Goal: Information Seeking & Learning: Learn about a topic

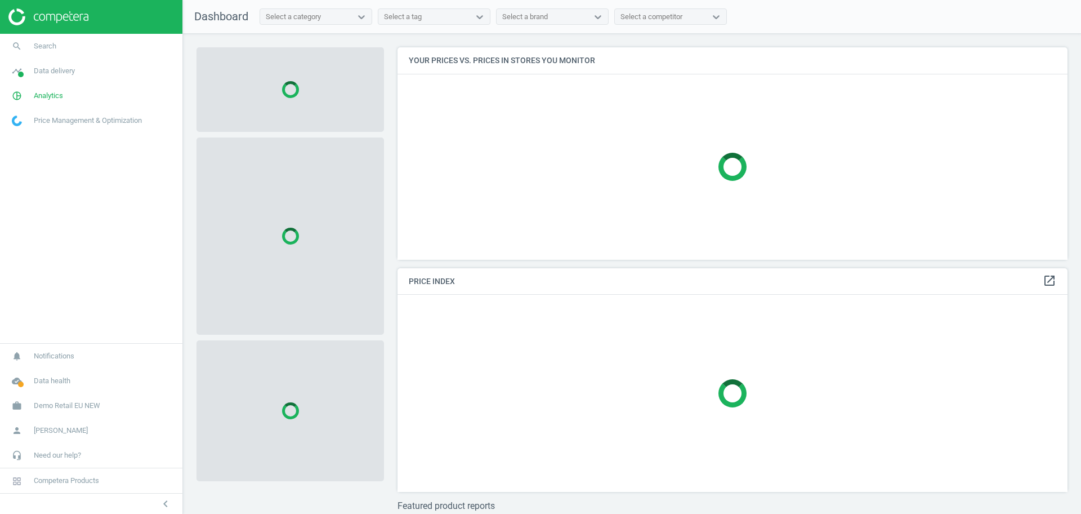
scroll to position [234, 681]
click at [73, 408] on span "Demo Retail EU NEW" at bounding box center [67, 405] width 66 height 10
click at [25, 371] on span "Switch campaign" at bounding box center [37, 372] width 50 height 9
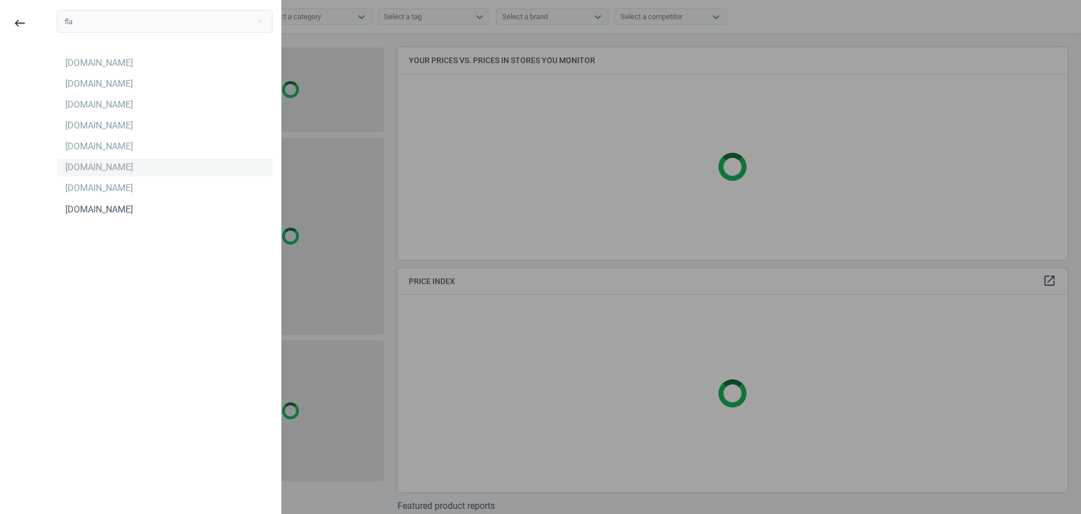
type input "fla"
click at [83, 170] on div "[DOMAIN_NAME]" at bounding box center [99, 167] width 68 height 12
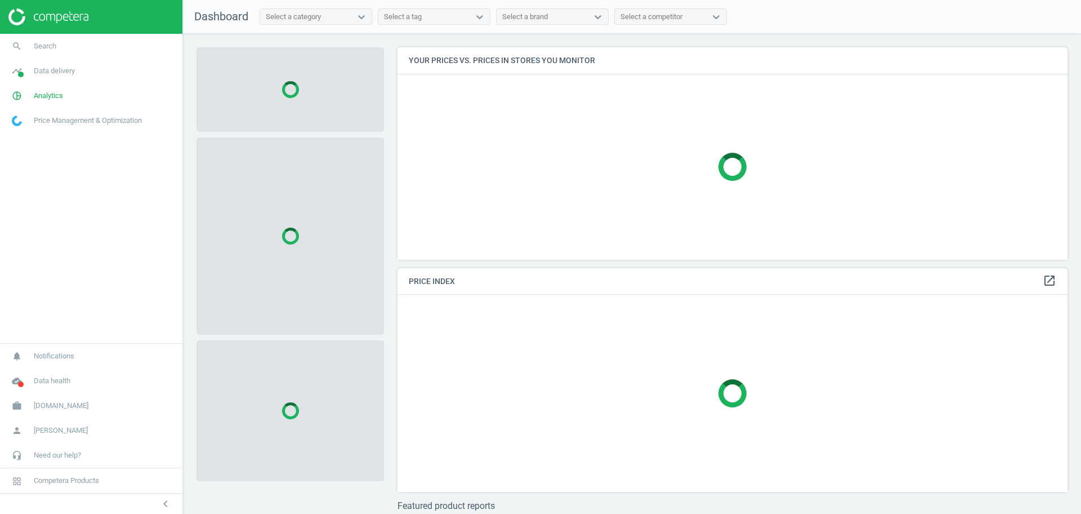
scroll to position [234, 681]
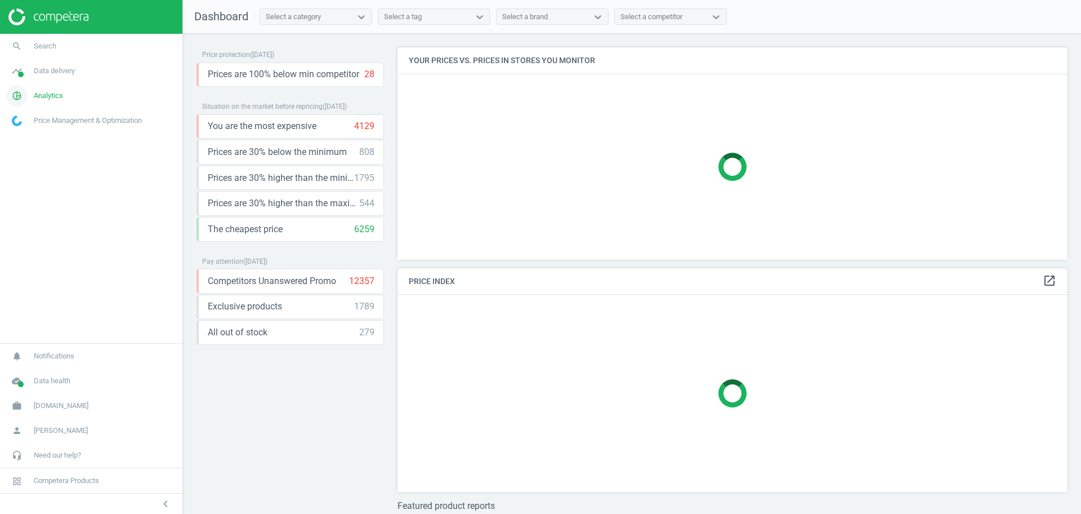
click at [38, 96] on span "Analytics" at bounding box center [48, 96] width 29 height 10
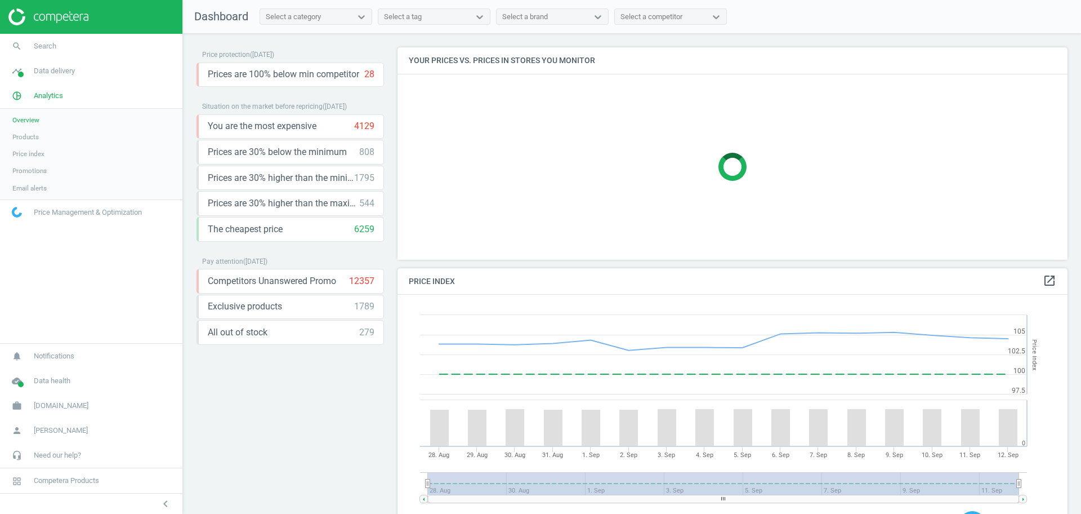
click at [33, 133] on span "Products" at bounding box center [25, 136] width 26 height 9
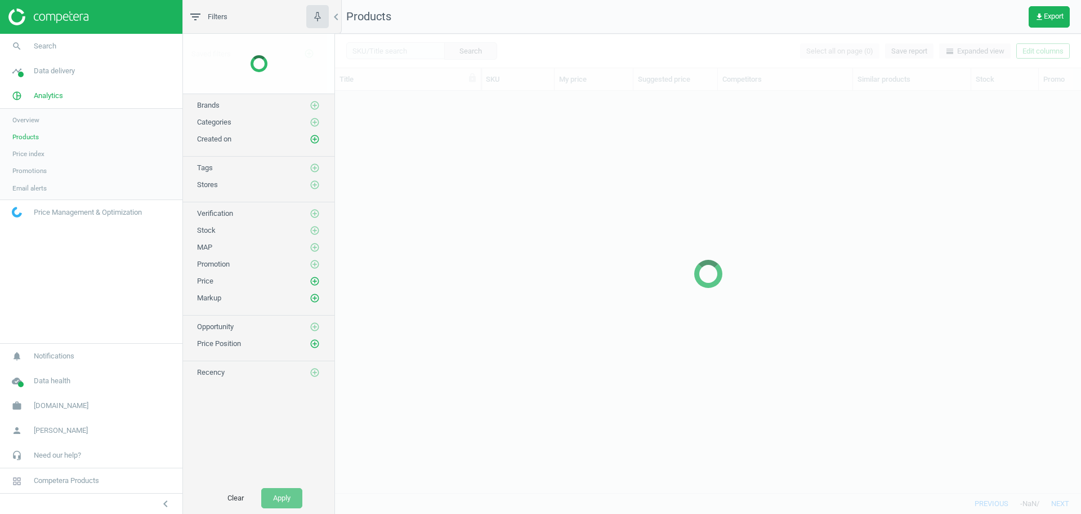
scroll to position [380, 736]
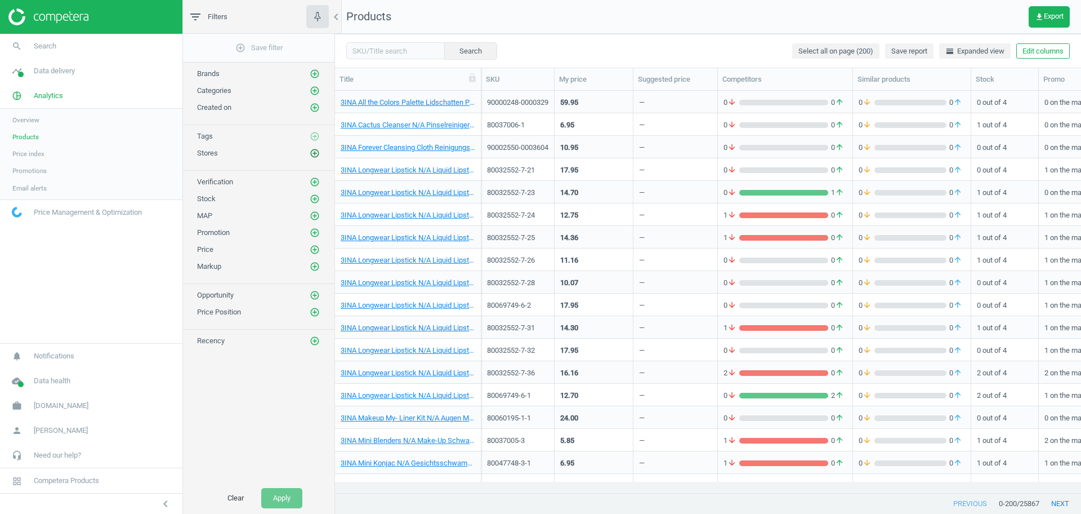
click at [314, 156] on icon "add_circle_outline" at bounding box center [315, 153] width 10 height 10
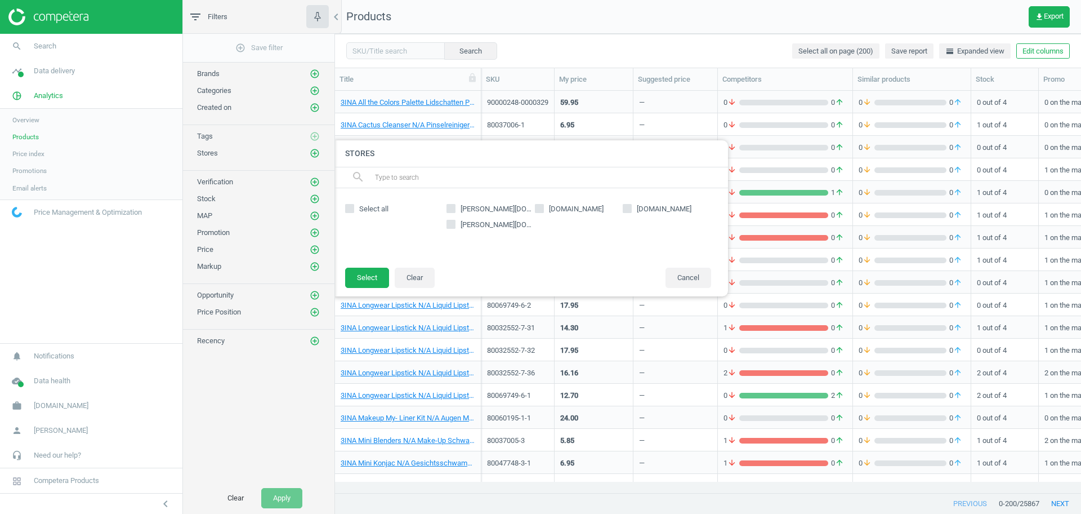
click at [450, 206] on input "[PERSON_NAME][DOMAIN_NAME]" at bounding box center [451, 207] width 7 height 7
checkbox input "true"
click at [364, 275] on button "Select" at bounding box center [367, 278] width 44 height 20
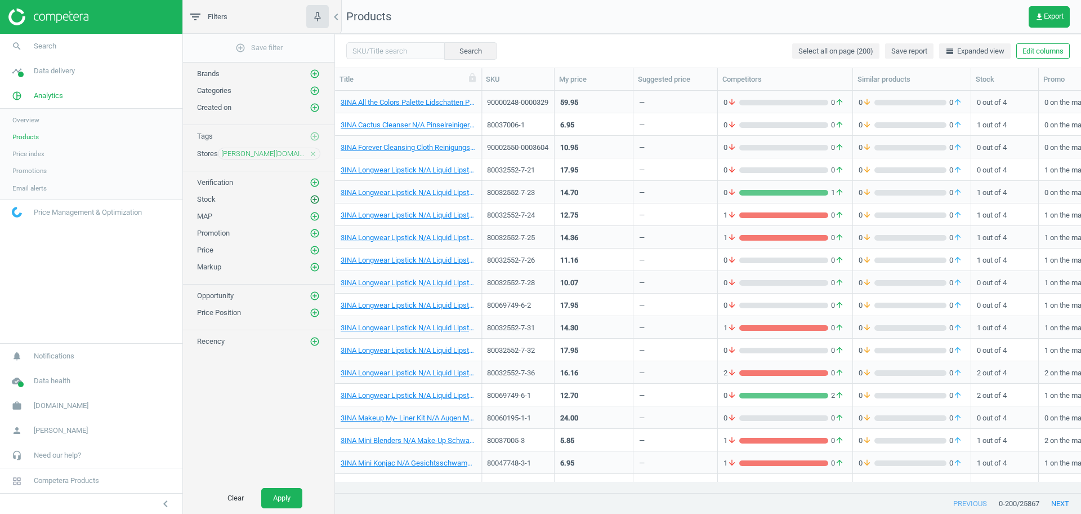
click at [314, 198] on icon "add_circle_outline" at bounding box center [315, 199] width 10 height 10
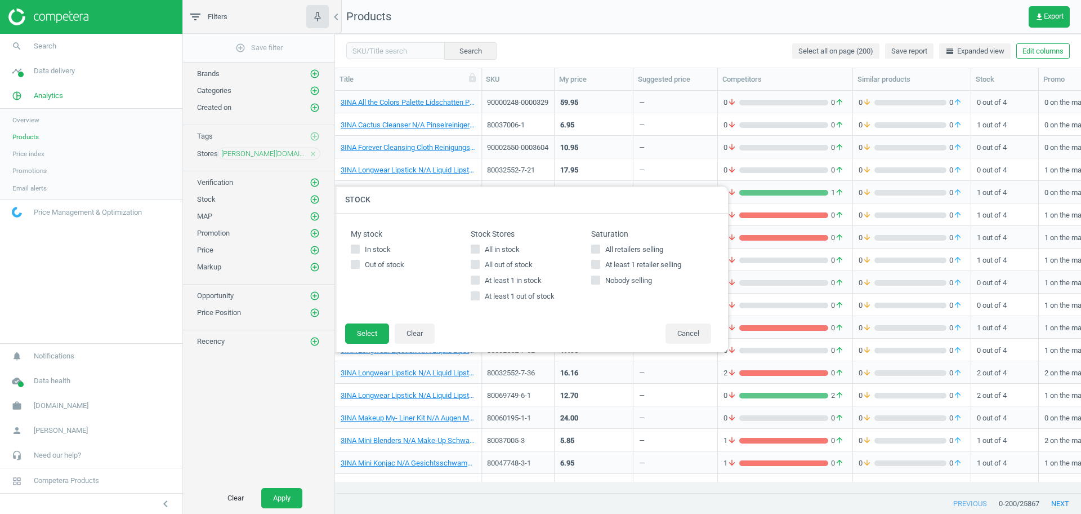
click at [475, 249] on input "All in stock" at bounding box center [475, 248] width 7 height 7
checkbox input "true"
click at [376, 338] on button "Select" at bounding box center [367, 333] width 44 height 20
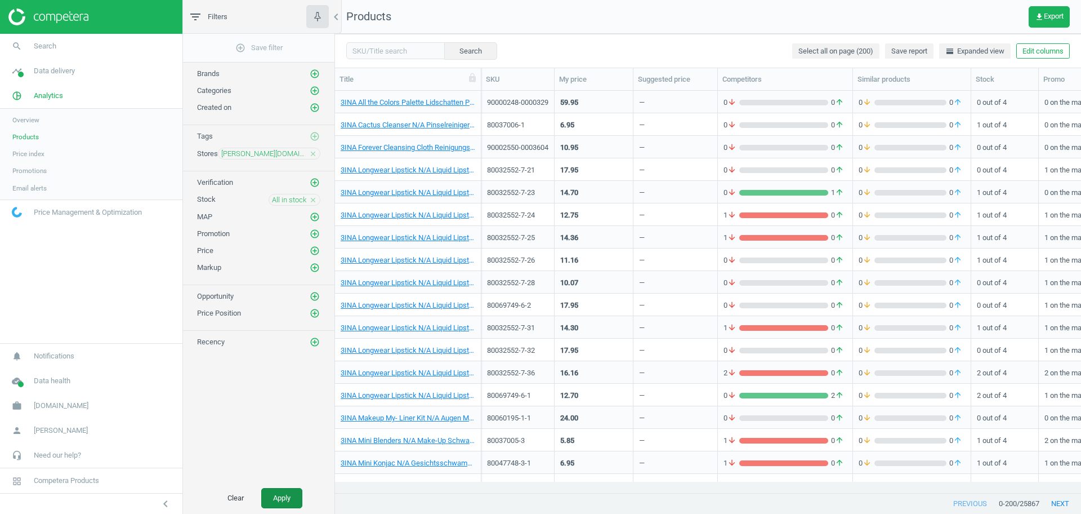
click at [274, 493] on button "Apply" at bounding box center [281, 498] width 41 height 20
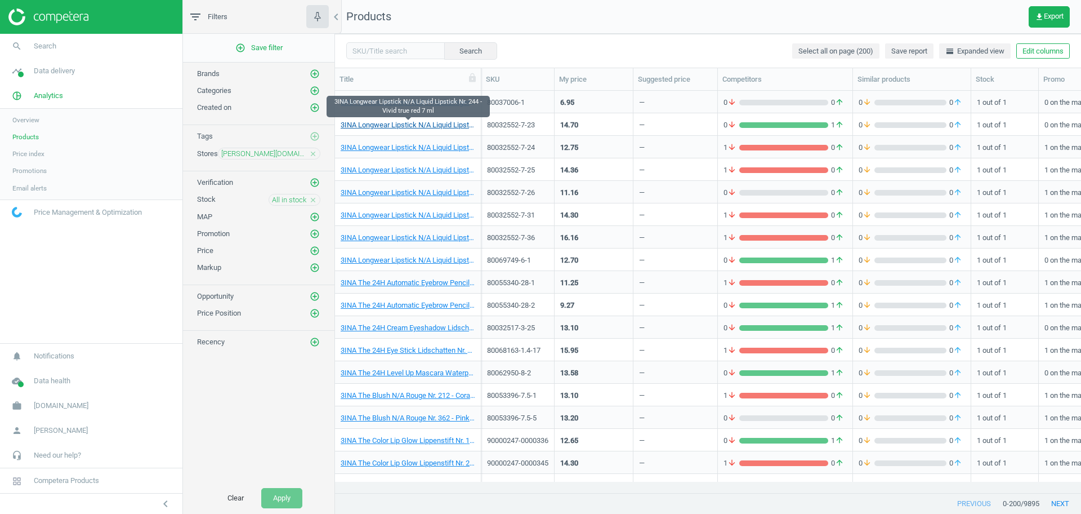
click at [427, 122] on link "3INA Longwear Lipstick N/A Liquid Lipstick Nr. 244 - Vivid true red 7 ml" at bounding box center [408, 125] width 135 height 10
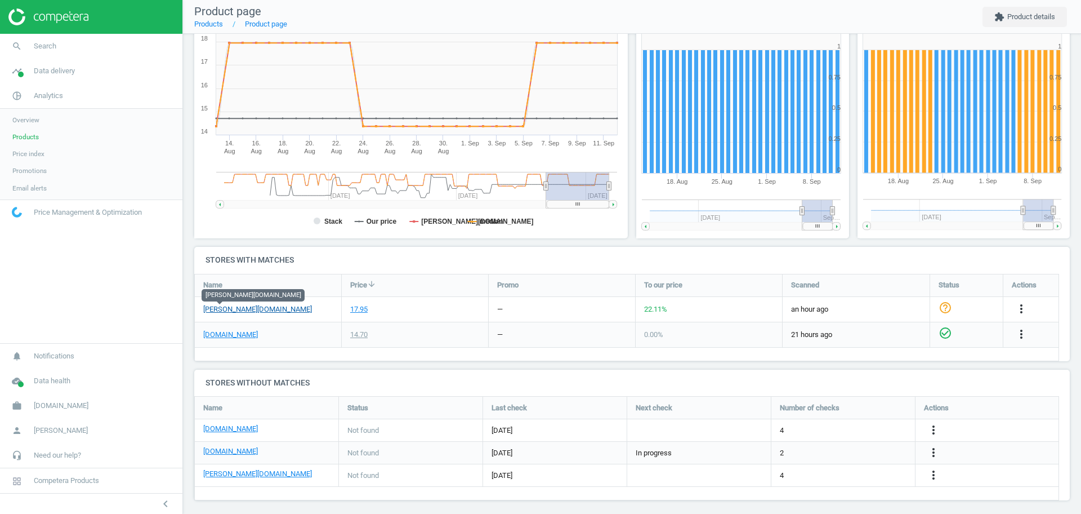
click at [225, 311] on link "[PERSON_NAME][DOMAIN_NAME]" at bounding box center [257, 309] width 109 height 10
click at [21, 141] on span "Products" at bounding box center [25, 136] width 26 height 9
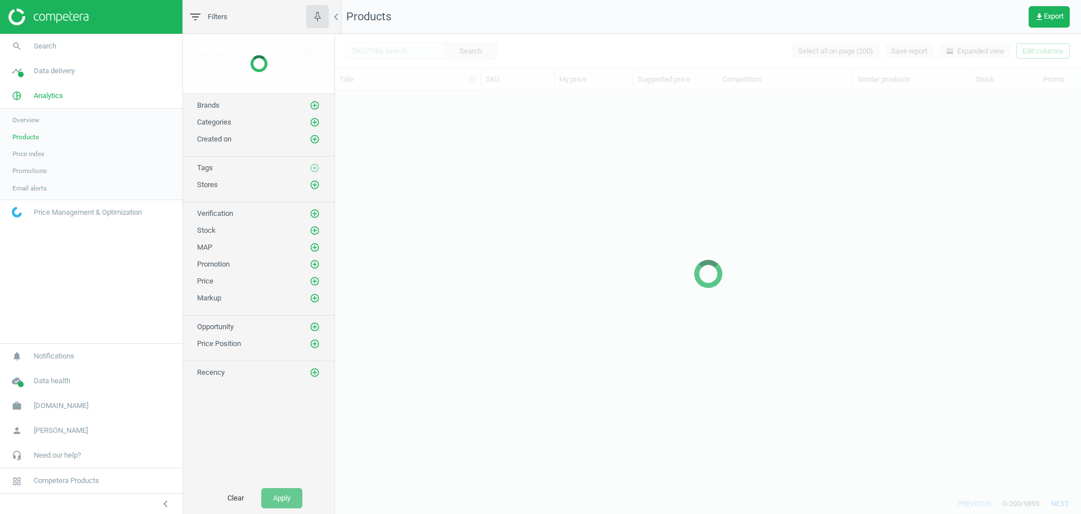
scroll to position [380, 736]
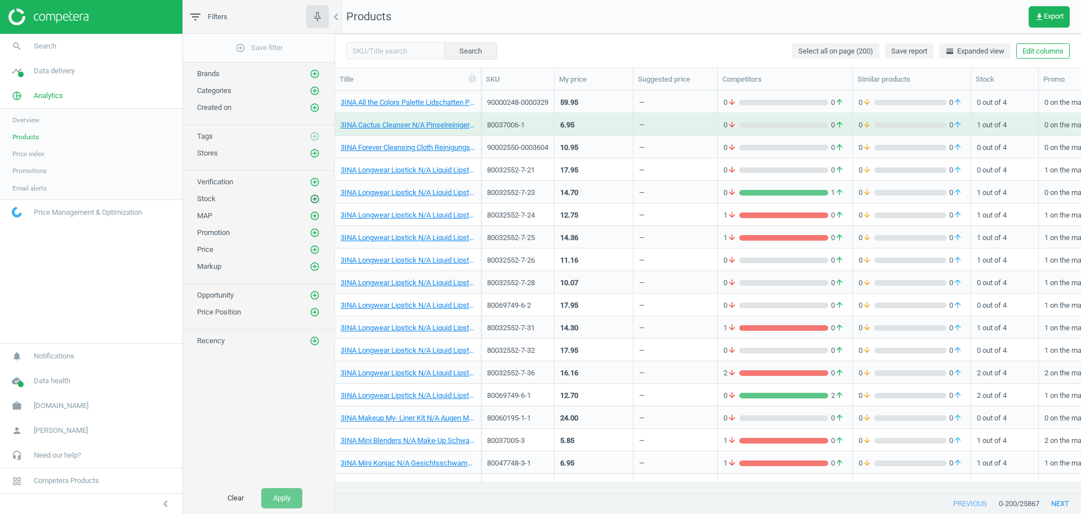
click at [319, 200] on icon "add_circle_outline" at bounding box center [315, 199] width 10 height 10
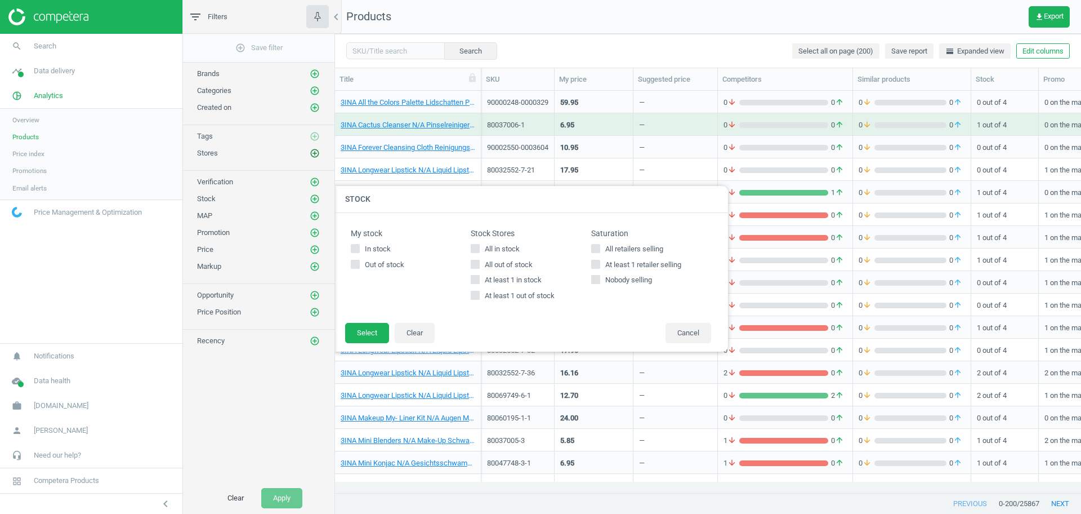
click at [317, 150] on icon "add_circle_outline" at bounding box center [315, 153] width 10 height 10
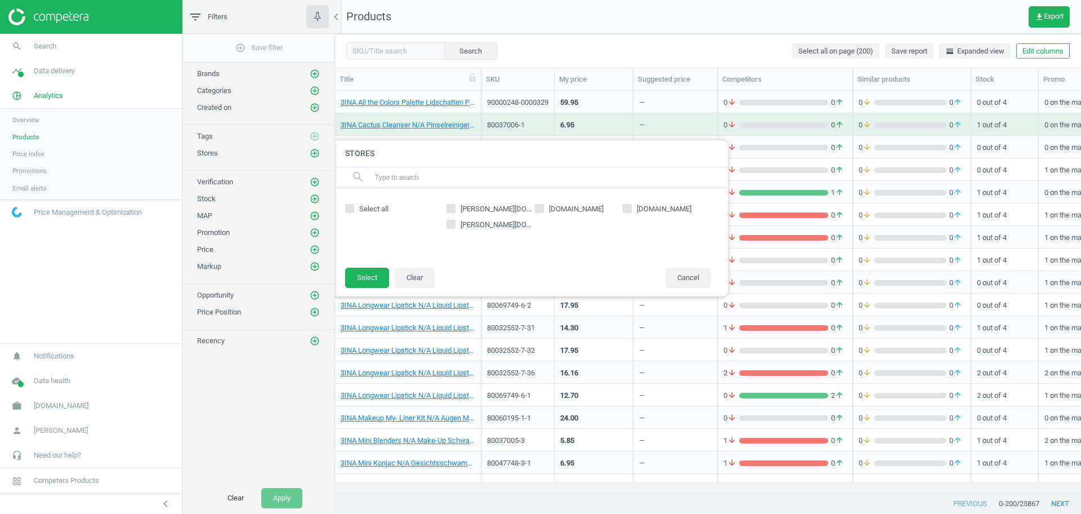
click at [451, 208] on input "[PERSON_NAME][DOMAIN_NAME]" at bounding box center [451, 207] width 7 height 7
checkbox input "true"
click at [371, 273] on button "Select" at bounding box center [367, 278] width 44 height 20
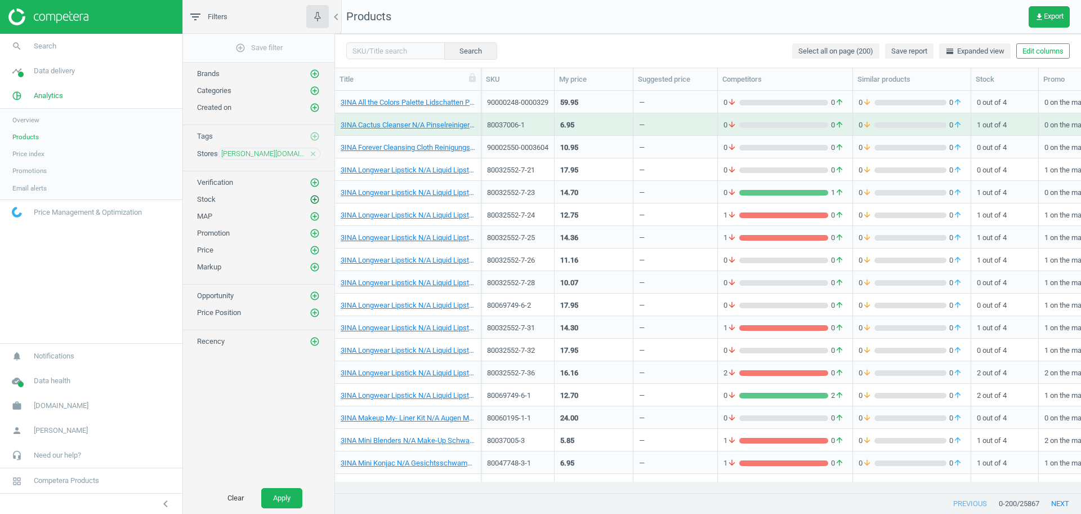
click at [311, 195] on icon "add_circle_outline" at bounding box center [315, 199] width 10 height 10
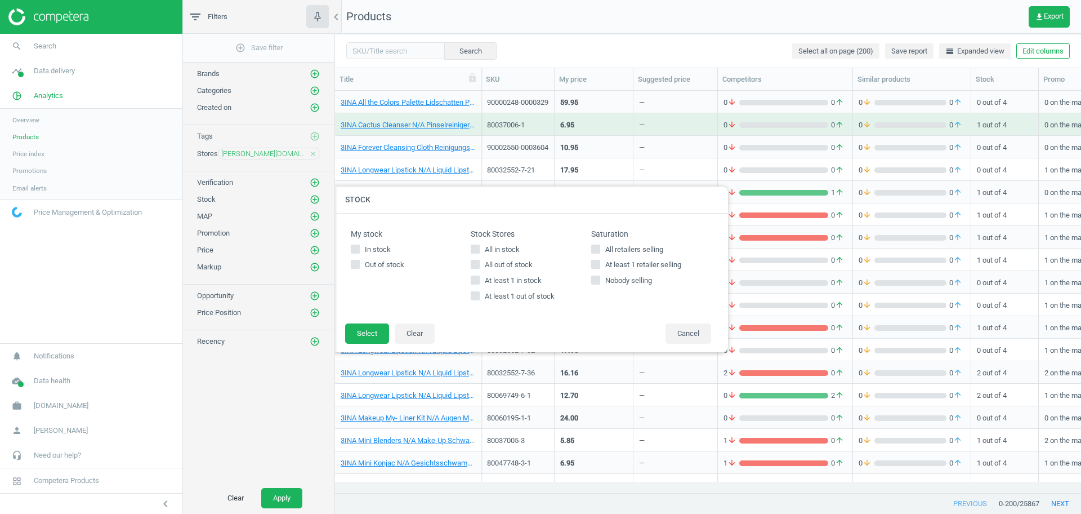
click at [479, 267] on input "All out of stock" at bounding box center [475, 264] width 7 height 7
checkbox input "true"
click at [374, 331] on button "Select" at bounding box center [367, 333] width 44 height 20
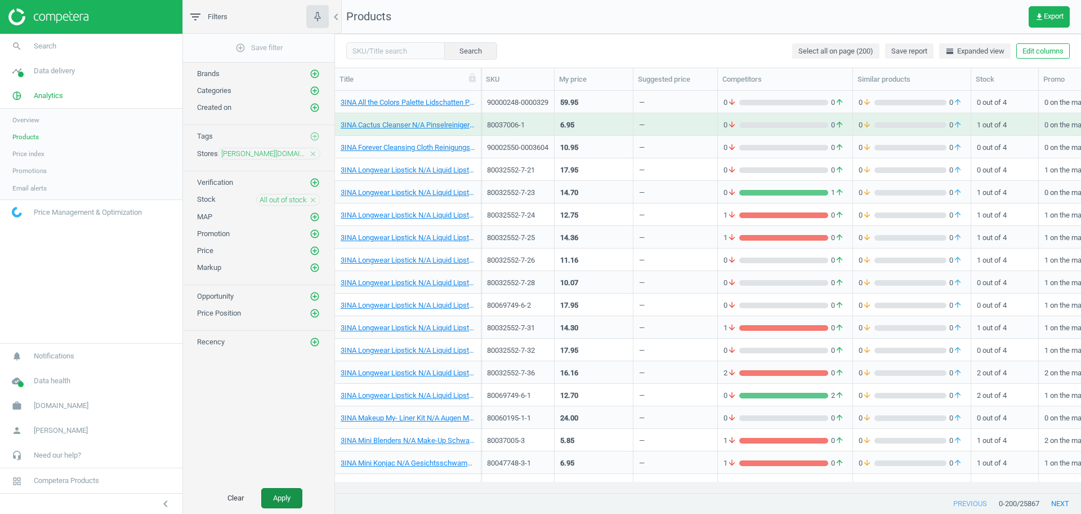
click at [279, 489] on button "Apply" at bounding box center [281, 498] width 41 height 20
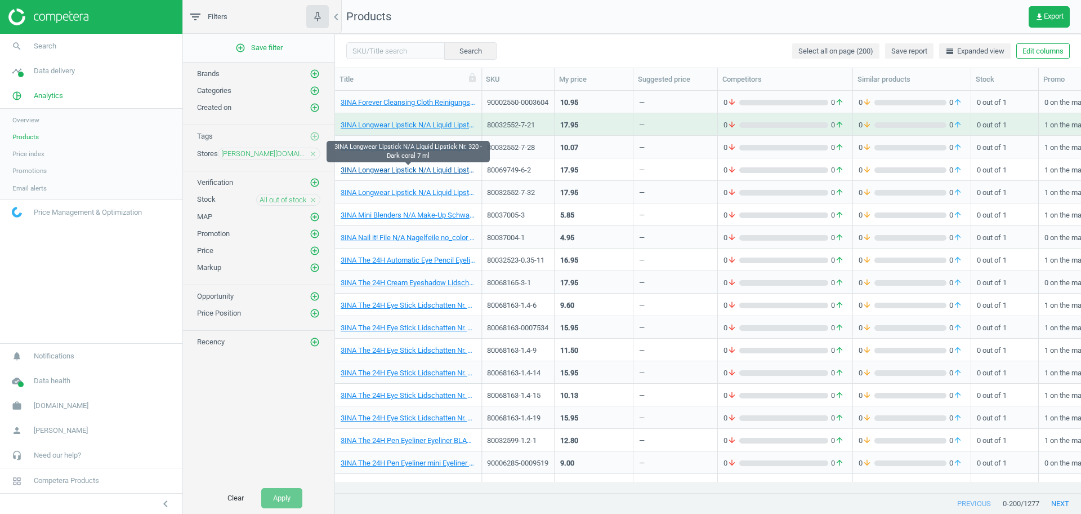
click at [397, 175] on link "3INA Longwear Lipstick N/A Liquid Lipstick Nr. 320 - Dark coral 7 ml" at bounding box center [408, 170] width 135 height 10
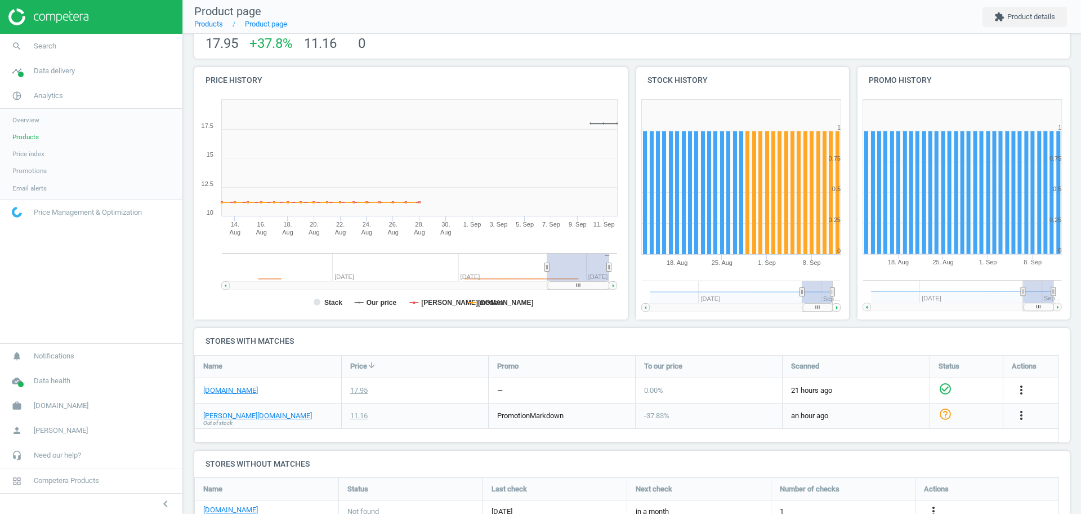
scroll to position [87, 0]
click at [224, 415] on link "[PERSON_NAME][DOMAIN_NAME]" at bounding box center [257, 415] width 109 height 10
click at [30, 138] on span "Products" at bounding box center [25, 136] width 26 height 9
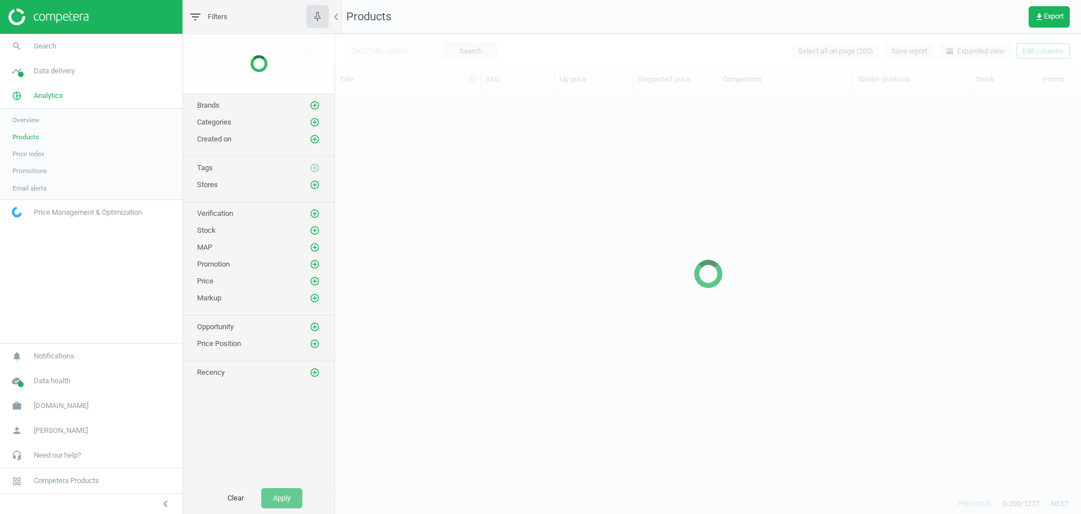
scroll to position [380, 736]
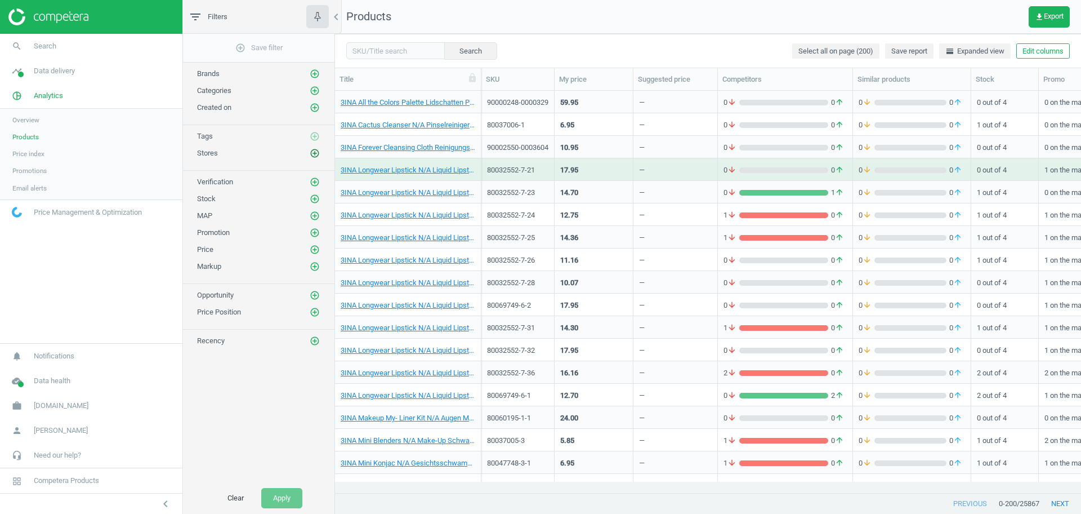
click at [310, 157] on icon "add_circle_outline" at bounding box center [315, 153] width 10 height 10
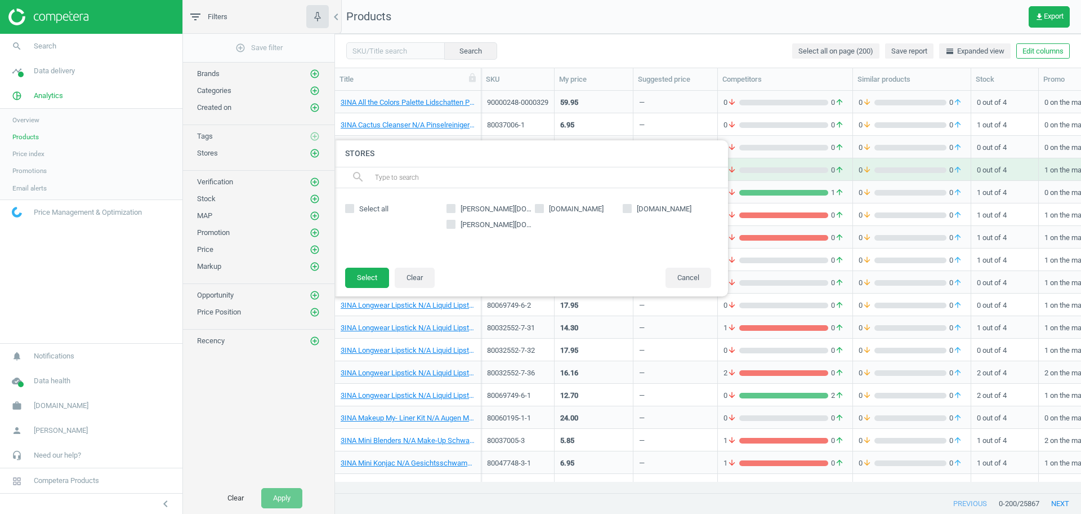
click at [454, 209] on input "[PERSON_NAME][DOMAIN_NAME]" at bounding box center [451, 207] width 7 height 7
checkbox input "true"
click at [374, 277] on button "Select" at bounding box center [367, 278] width 44 height 20
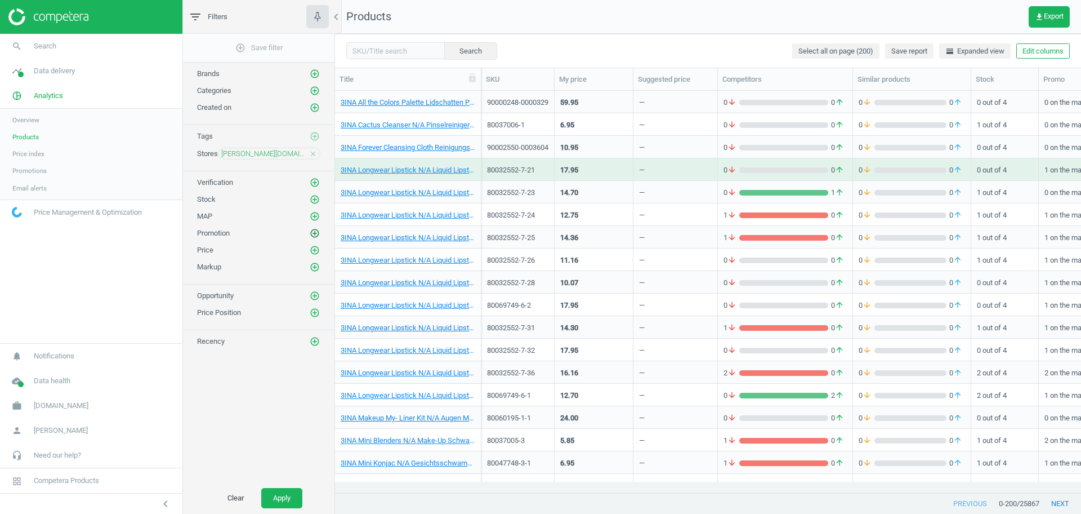
click at [315, 233] on icon "add_circle_outline" at bounding box center [315, 233] width 10 height 10
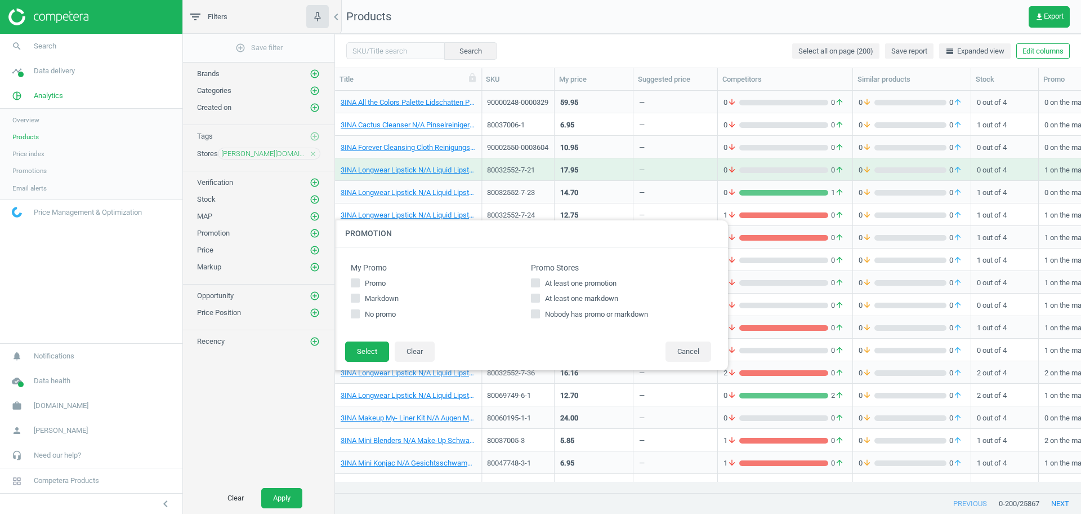
click at [538, 285] on input "At least one promotion" at bounding box center [535, 282] width 7 height 7
checkbox input "true"
click at [371, 349] on button "Select" at bounding box center [367, 351] width 44 height 20
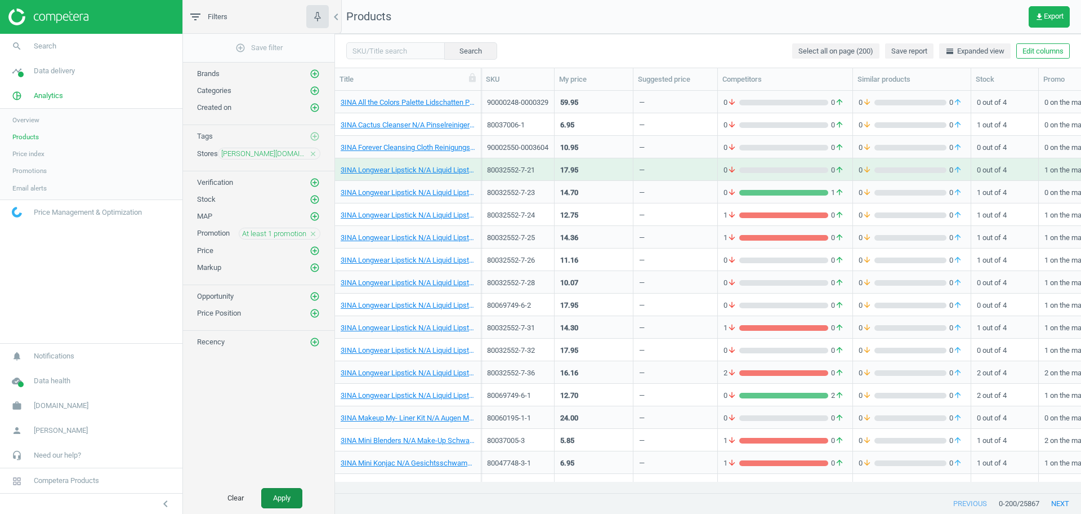
click at [278, 493] on button "Apply" at bounding box center [281, 498] width 41 height 20
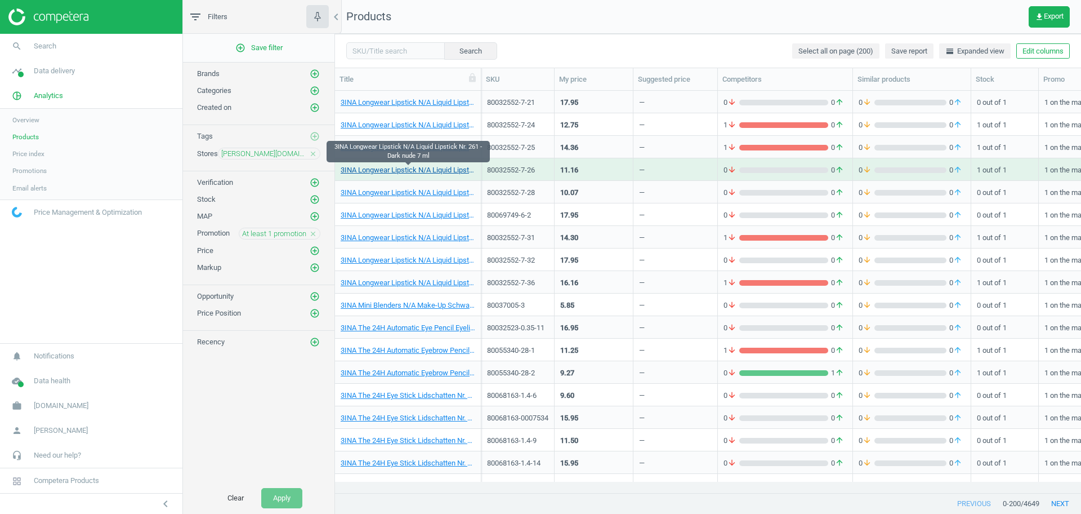
click at [399, 170] on link "3INA Longwear Lipstick N/A Liquid Lipstick Nr. 261 - Dark nude 7 ml" at bounding box center [408, 170] width 135 height 10
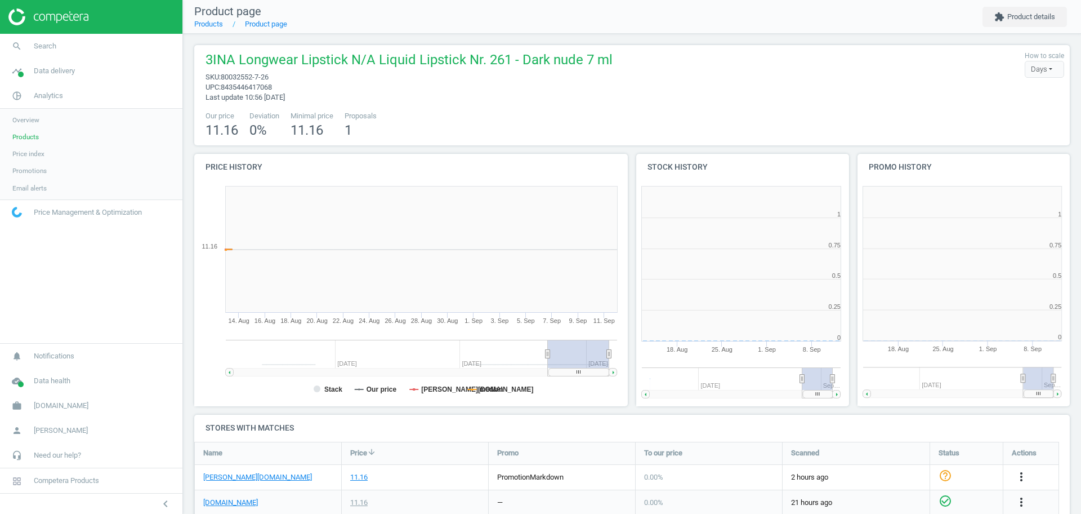
scroll to position [247, 232]
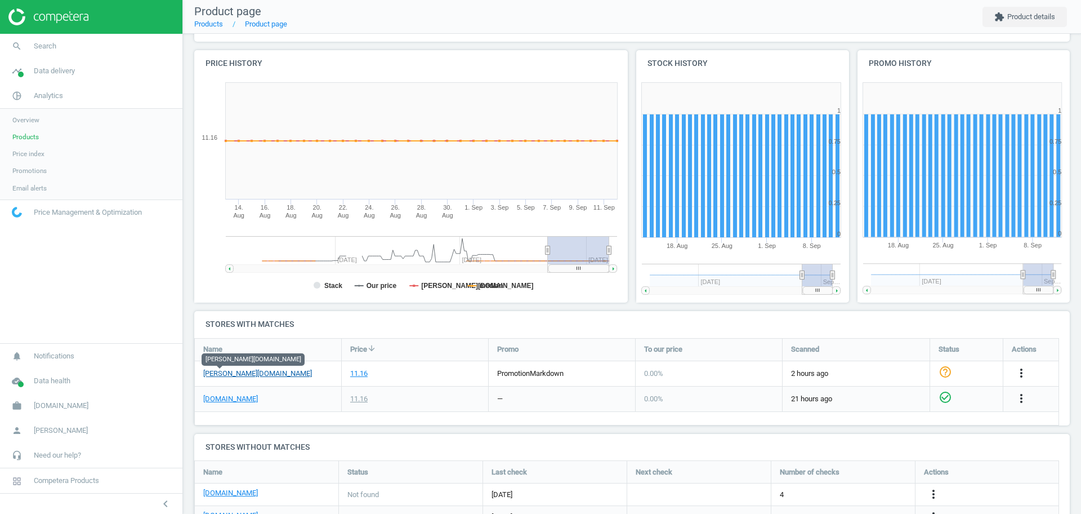
click at [219, 373] on link "[PERSON_NAME][DOMAIN_NAME]" at bounding box center [257, 373] width 109 height 10
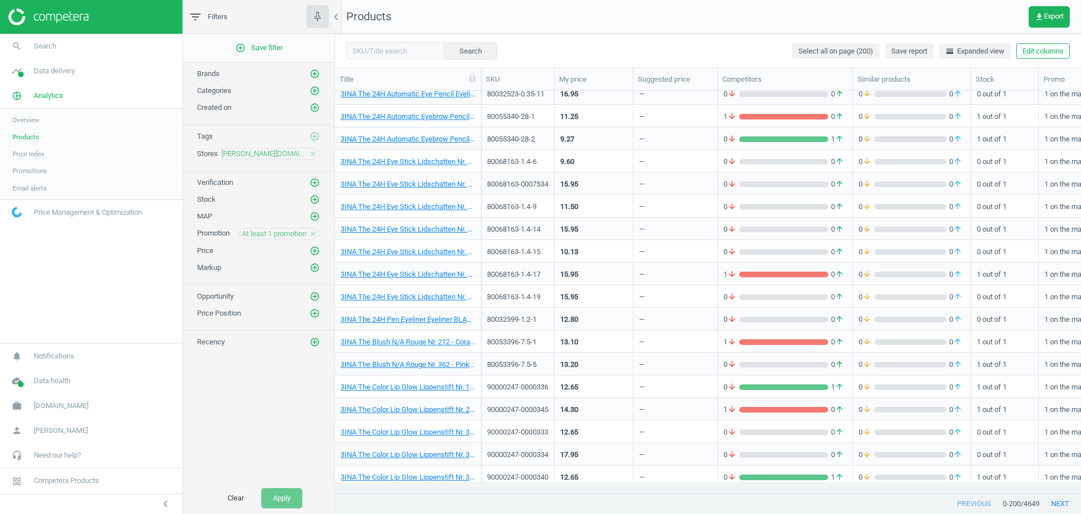
scroll to position [240, 0]
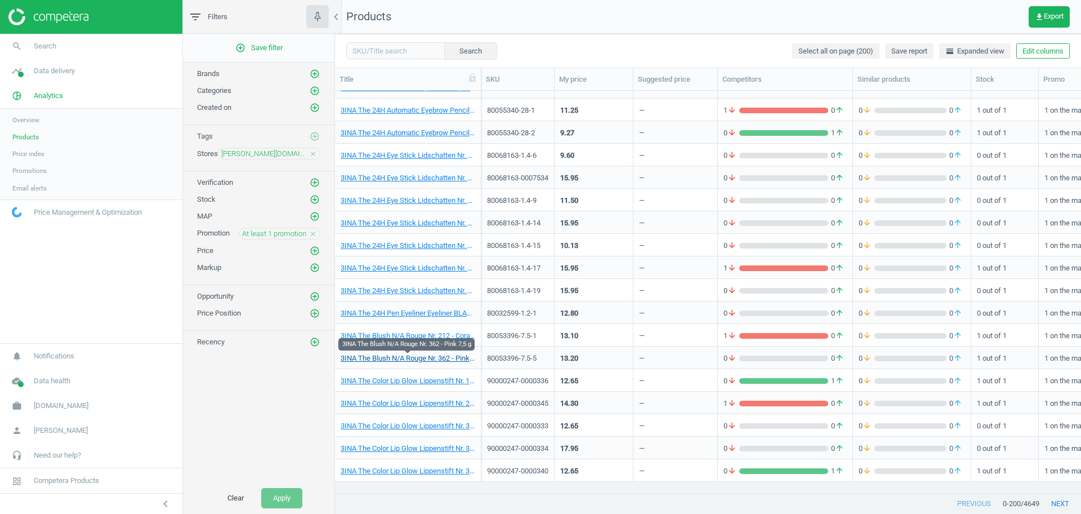
click at [401, 356] on link "3INA The Blush N/A Rouge Nr. 362 - Pink 7,5 g" at bounding box center [408, 358] width 135 height 10
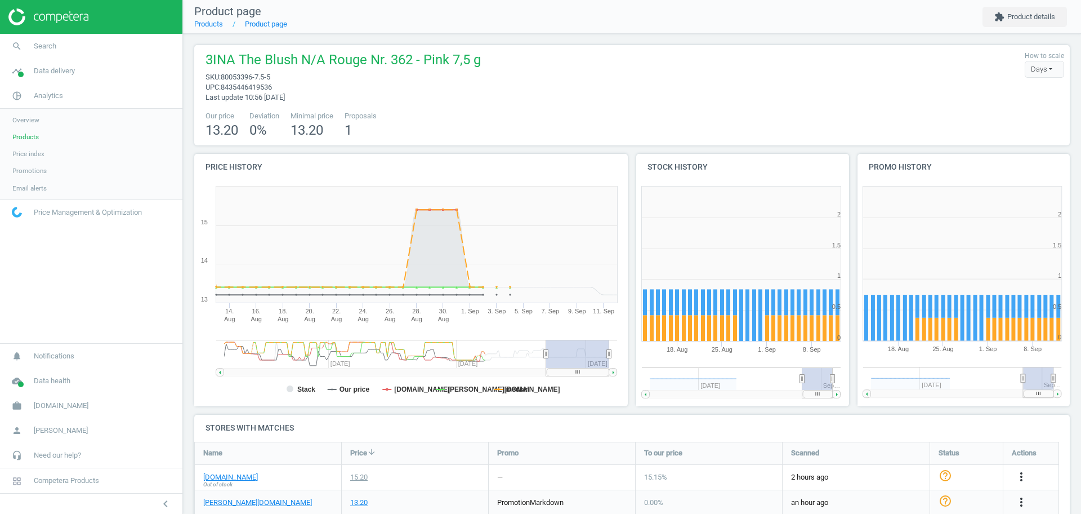
scroll to position [92, 0]
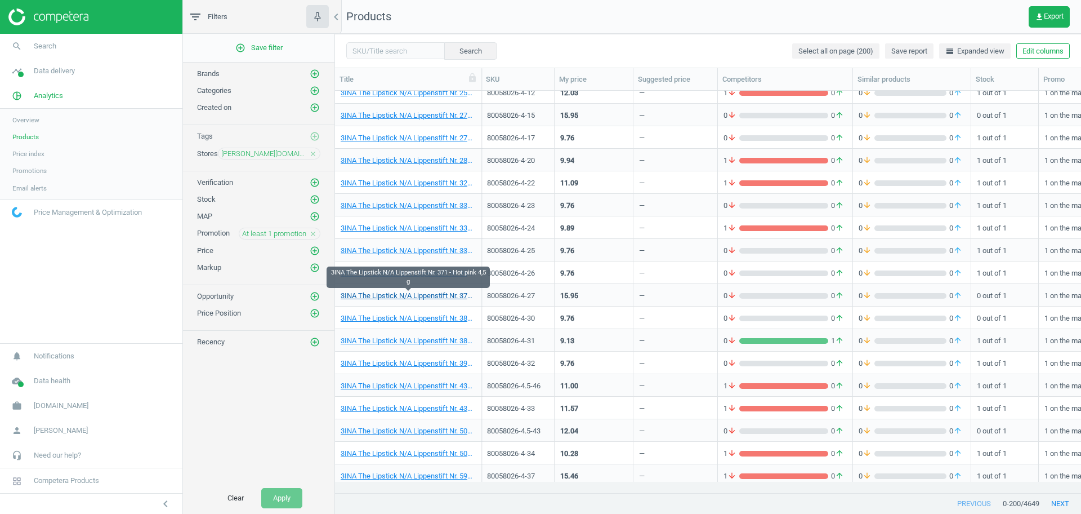
click at [431, 295] on link "3INA The Lipstick N/A Lippenstift Nr. 371 - Hot pink 4,5 g" at bounding box center [408, 296] width 135 height 10
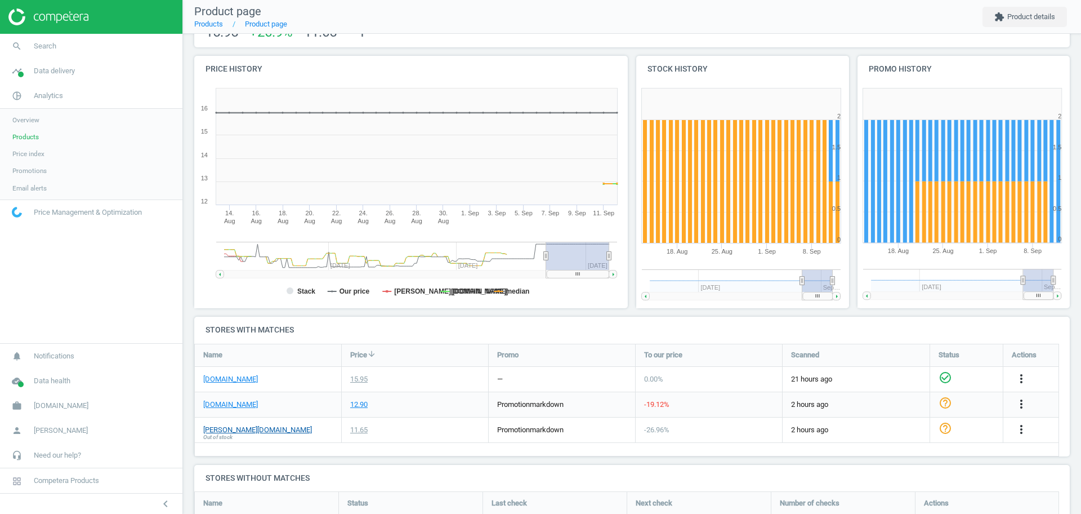
click at [219, 433] on span "Out of stock" at bounding box center [217, 437] width 29 height 8
click at [222, 430] on link "[PERSON_NAME][DOMAIN_NAME]" at bounding box center [257, 430] width 109 height 10
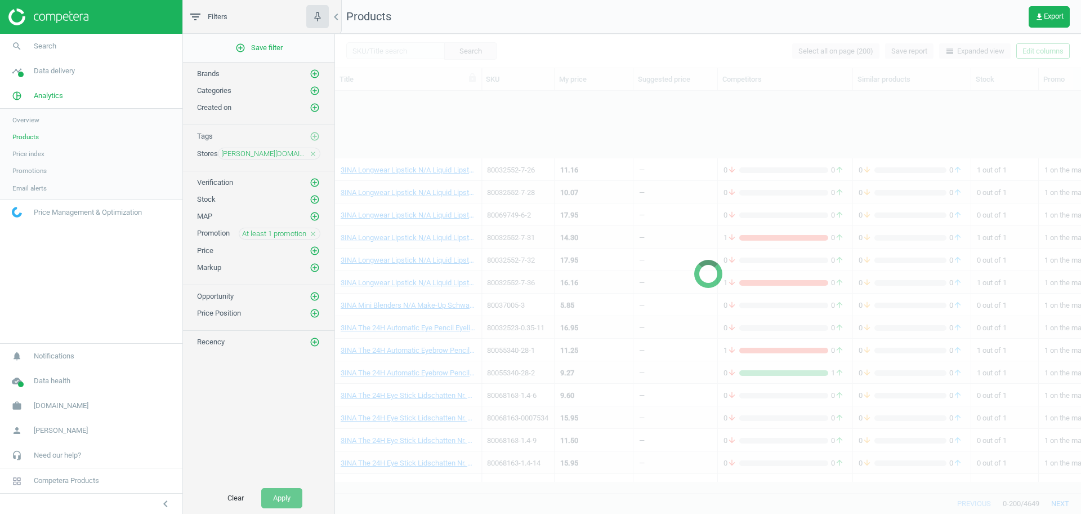
scroll to position [983, 0]
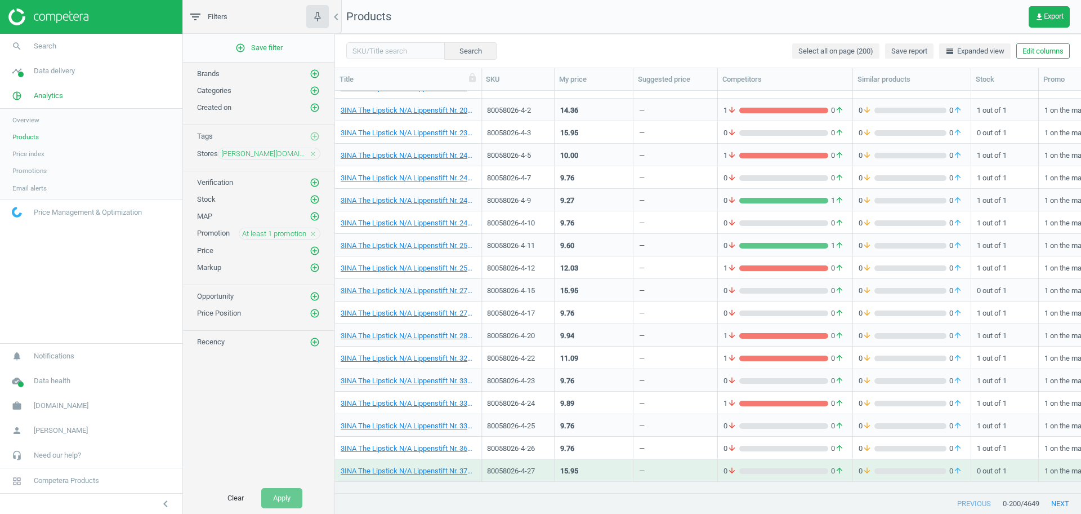
click at [287, 239] on div "Price add_circle_outline" at bounding box center [259, 247] width 152 height 17
click at [295, 234] on span "At least 1 promotion" at bounding box center [274, 234] width 64 height 10
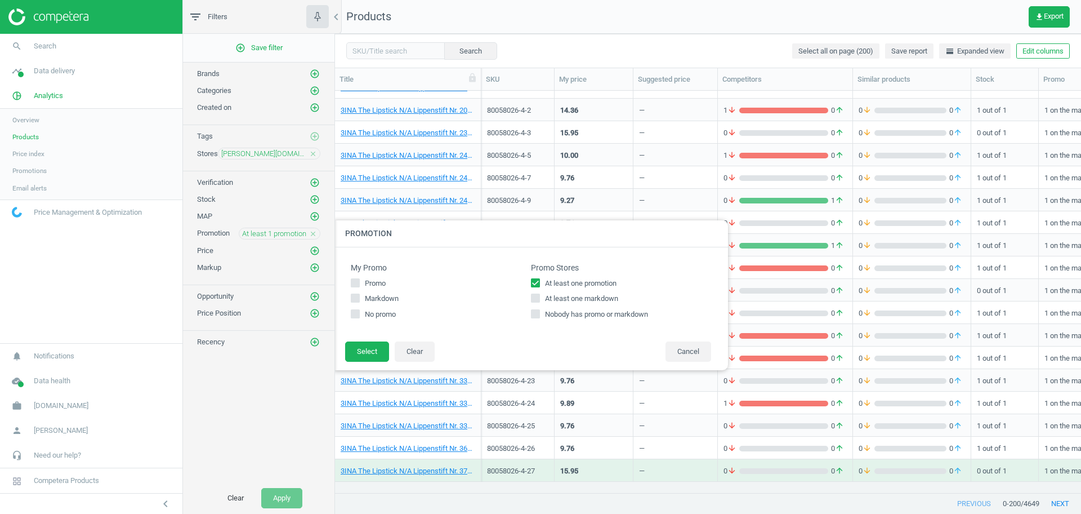
click at [539, 283] on input "At least one promotion" at bounding box center [535, 282] width 7 height 7
checkbox input "false"
click at [538, 293] on icon at bounding box center [535, 297] width 9 height 9
click at [538, 295] on input "At least one markdown" at bounding box center [535, 298] width 7 height 7
checkbox input "true"
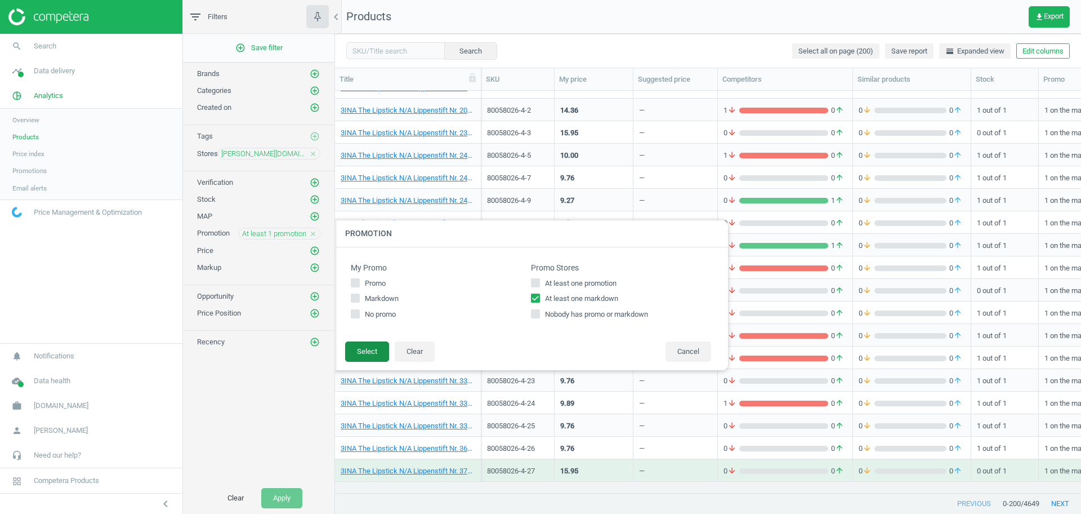
click at [372, 353] on button "Select" at bounding box center [367, 351] width 44 height 20
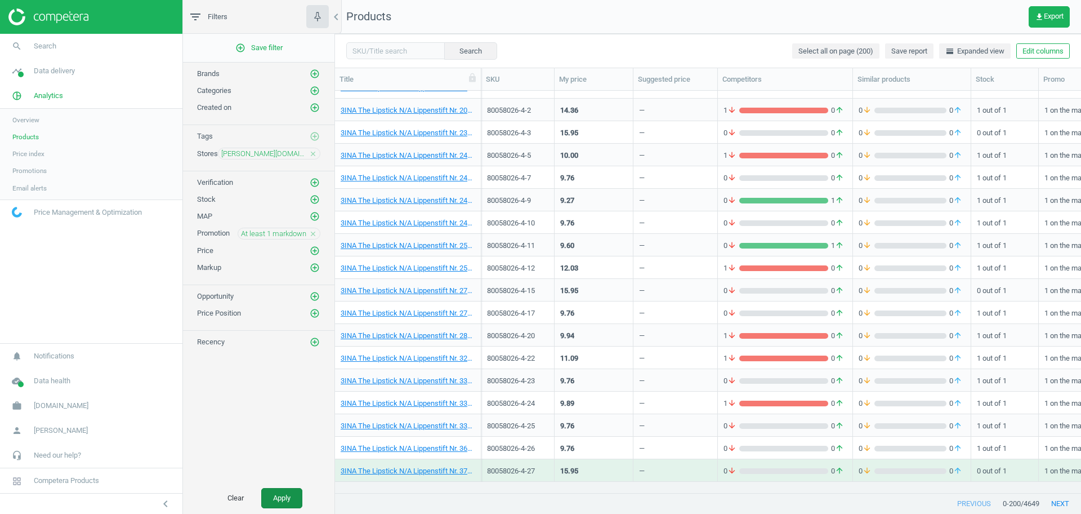
click at [282, 503] on button "Apply" at bounding box center [281, 498] width 41 height 20
click at [394, 222] on link "3INA The Lipstick N/A Lippenstift Nr. 249 - Cold red 4,5 g" at bounding box center [408, 223] width 135 height 10
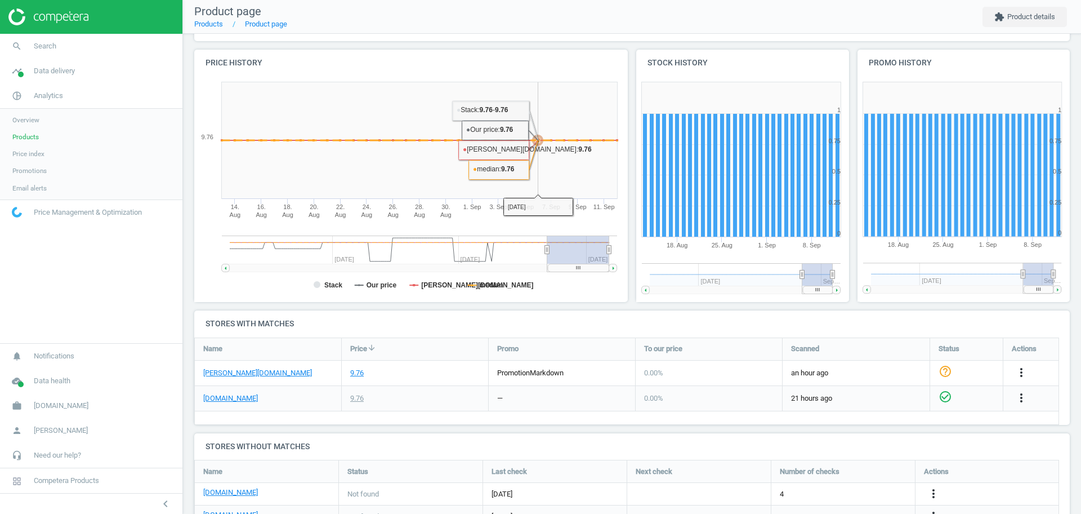
scroll to position [107, 0]
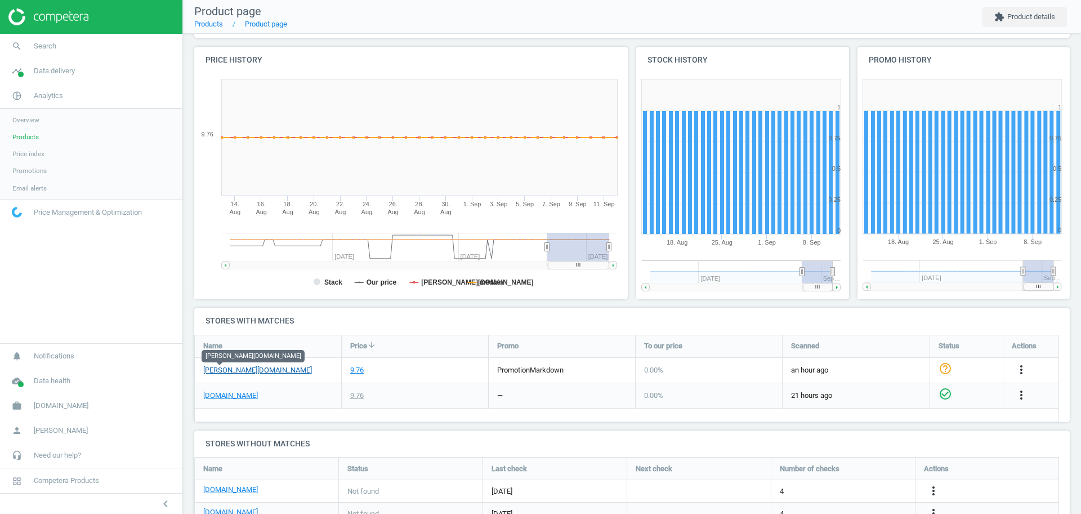
click at [221, 374] on link "[PERSON_NAME][DOMAIN_NAME]" at bounding box center [257, 370] width 109 height 10
click at [1023, 366] on icon "more_vert" at bounding box center [1022, 370] width 14 height 14
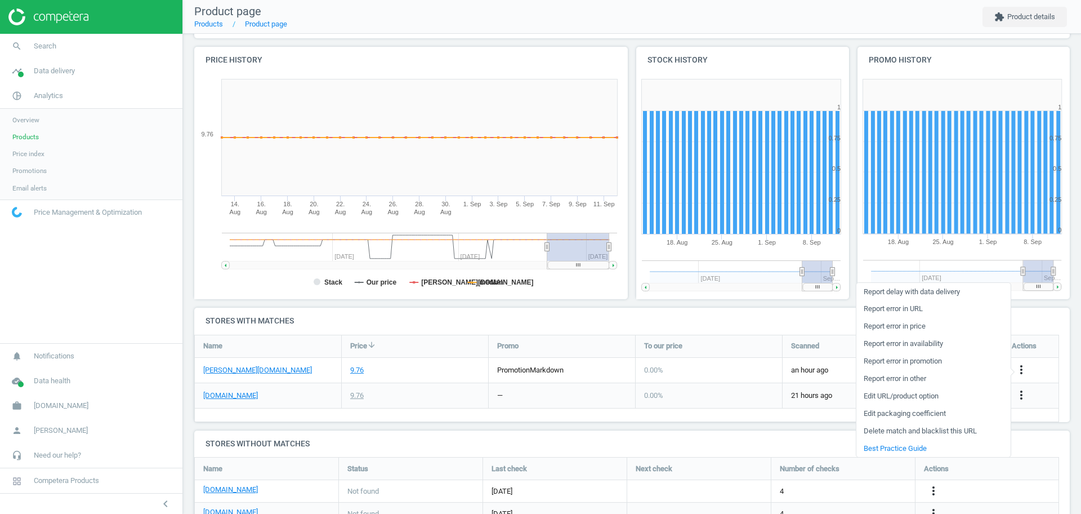
click at [927, 396] on link "Edit URL/product option" at bounding box center [934, 395] width 154 height 17
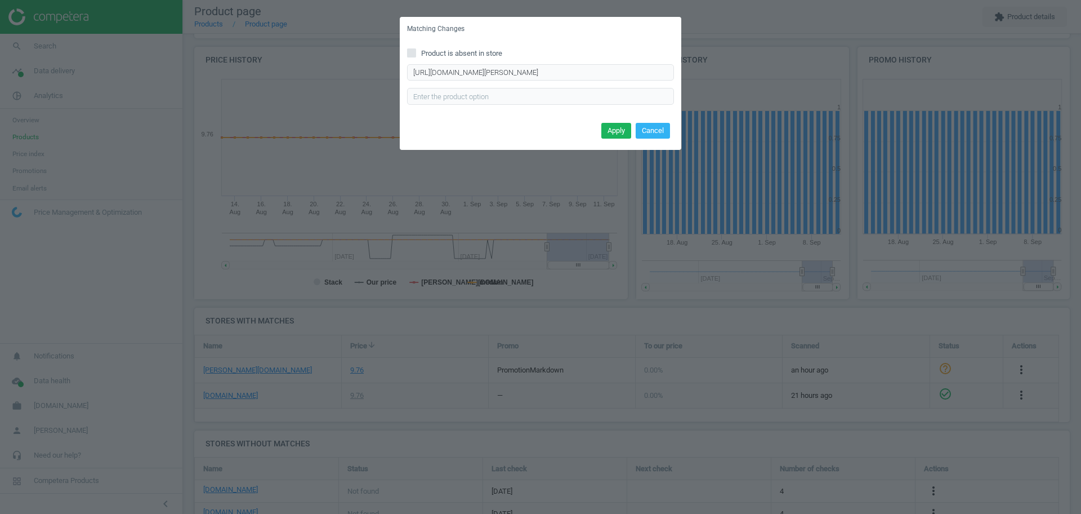
click at [100, 126] on div "Matching Changes Product is absent in store [URL][DOMAIN_NAME][PERSON_NAME] Ent…" at bounding box center [540, 257] width 1081 height 514
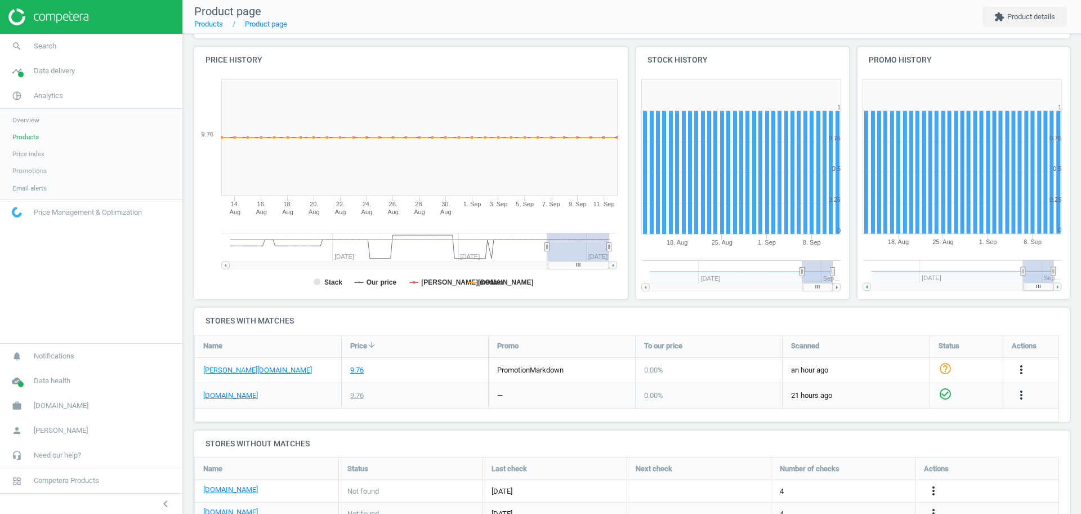
click at [25, 132] on span "Products" at bounding box center [25, 136] width 26 height 9
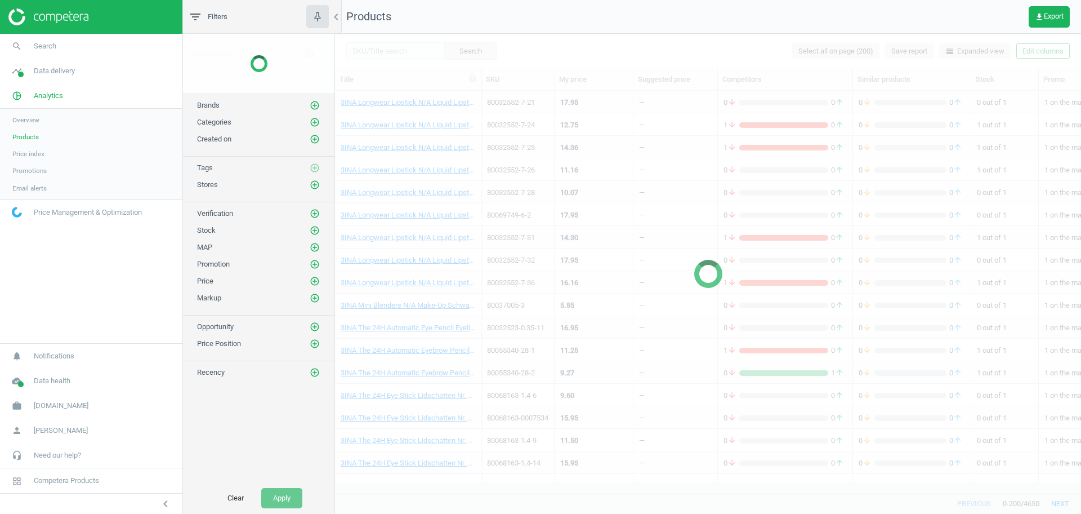
scroll to position [736, 0]
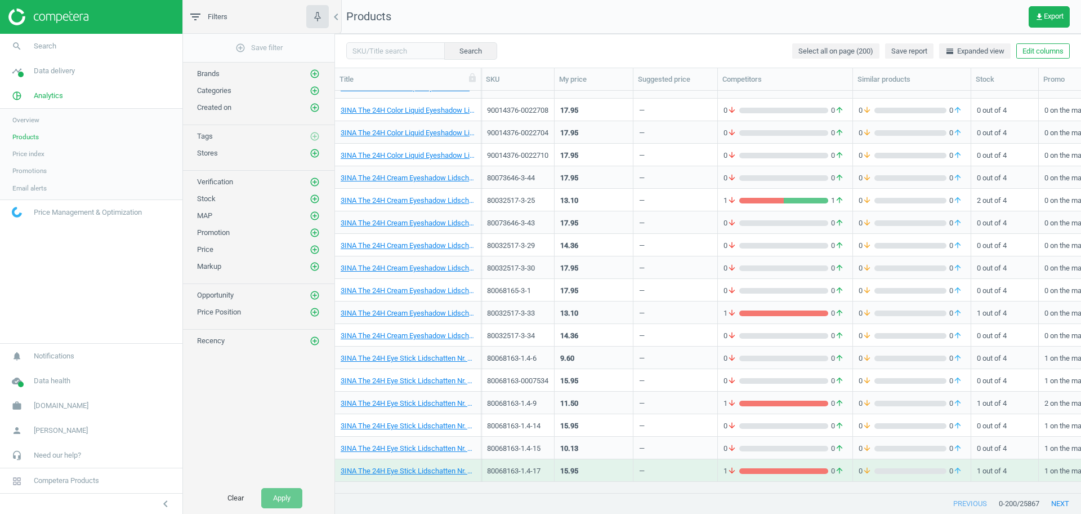
click at [1048, 51] on button "Edit columns" at bounding box center [1044, 51] width 54 height 16
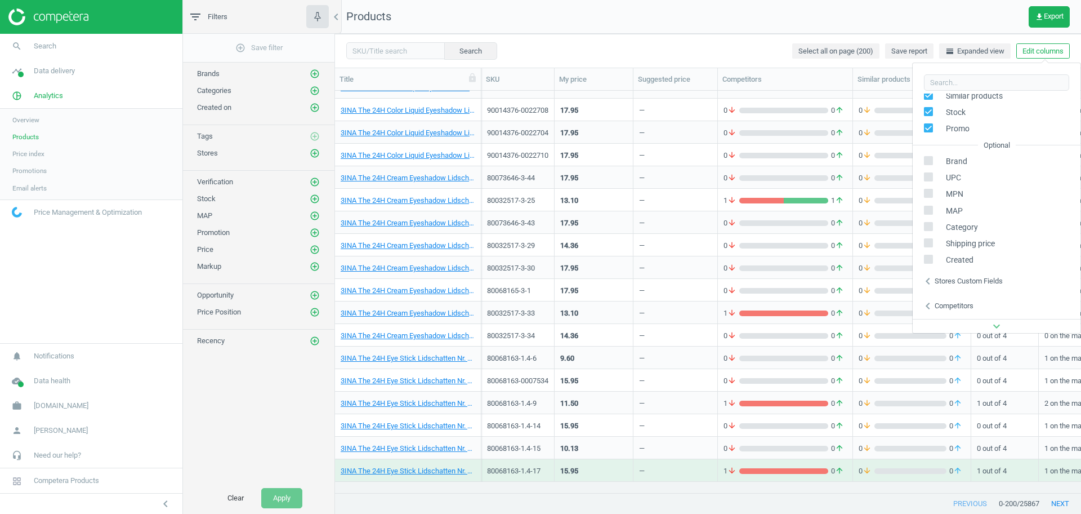
scroll to position [128, 0]
click at [957, 256] on div "Stores custom fields" at bounding box center [969, 257] width 68 height 10
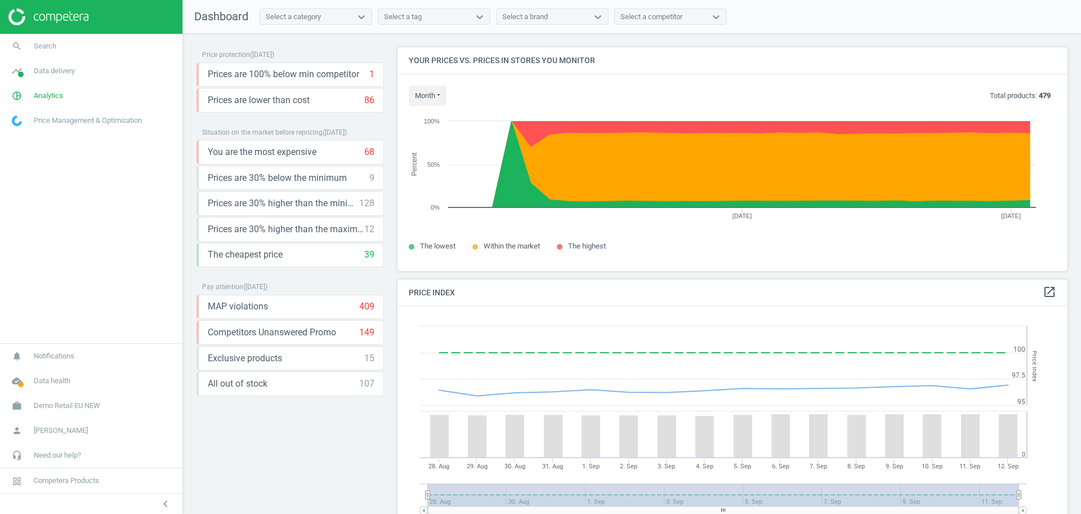
scroll to position [245, 681]
click at [76, 406] on span "Demo Retail EU NEW" at bounding box center [67, 405] width 66 height 10
click at [23, 368] on span "Switch campaign" at bounding box center [37, 372] width 50 height 9
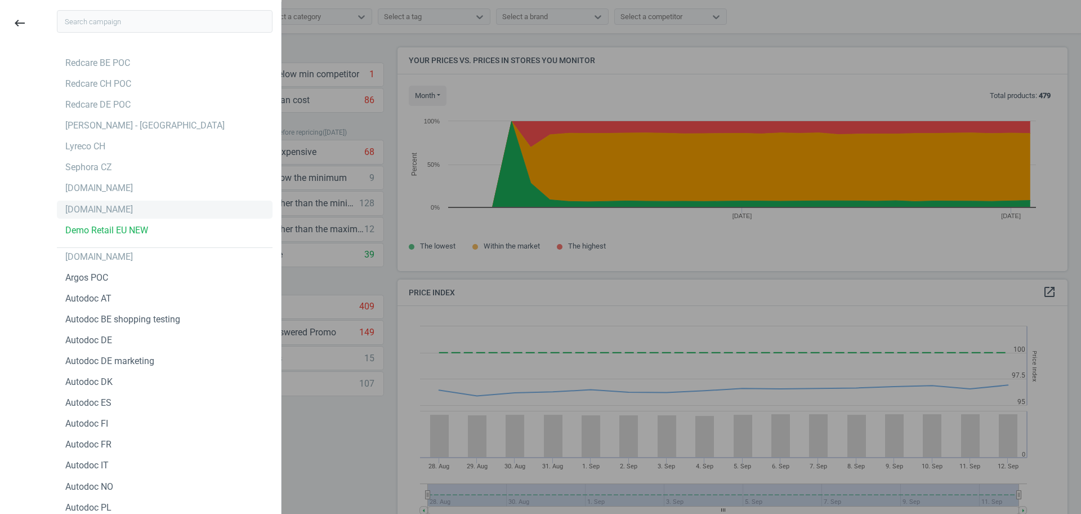
click at [91, 205] on div "[DOMAIN_NAME]" at bounding box center [99, 209] width 68 height 12
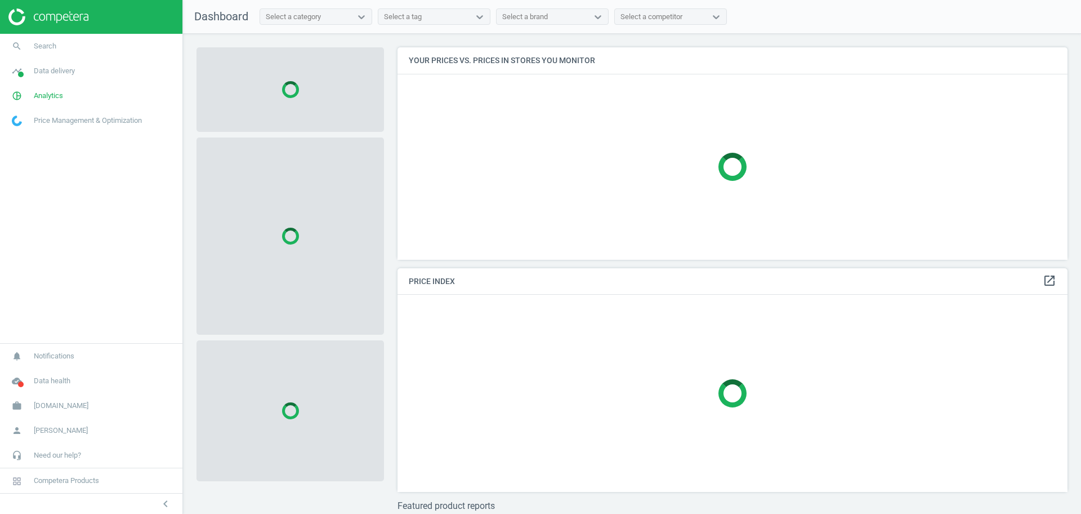
scroll to position [234, 681]
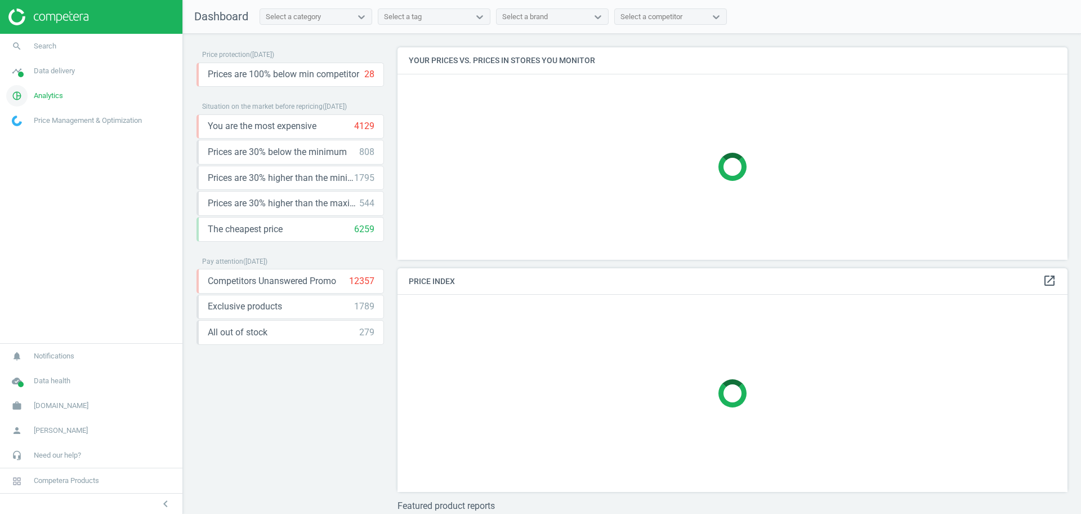
click at [42, 93] on span "Analytics" at bounding box center [48, 96] width 29 height 10
click at [32, 137] on span "Products" at bounding box center [25, 136] width 26 height 9
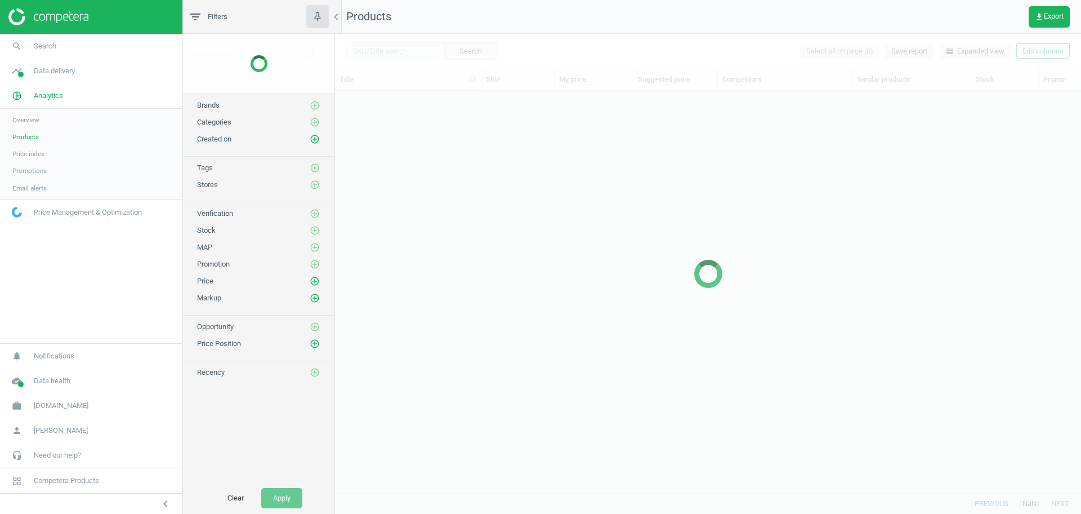
scroll to position [380, 736]
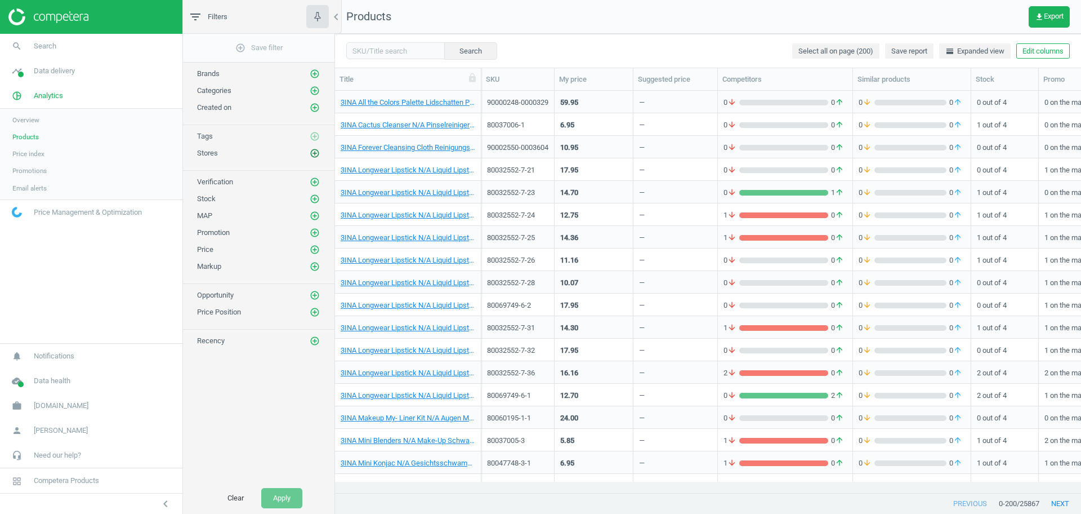
click at [318, 157] on icon "add_circle_outline" at bounding box center [315, 153] width 10 height 10
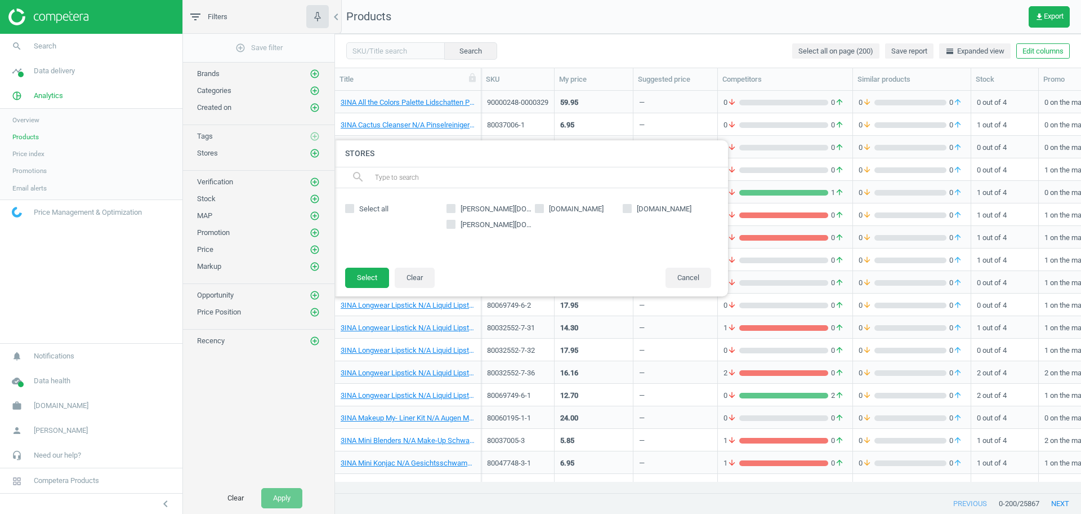
click at [563, 209] on span "[DOMAIN_NAME]" at bounding box center [576, 209] width 59 height 10
click at [543, 209] on input "[DOMAIN_NAME]" at bounding box center [539, 207] width 7 height 7
checkbox input "true"
click at [367, 277] on button "Select" at bounding box center [367, 278] width 44 height 20
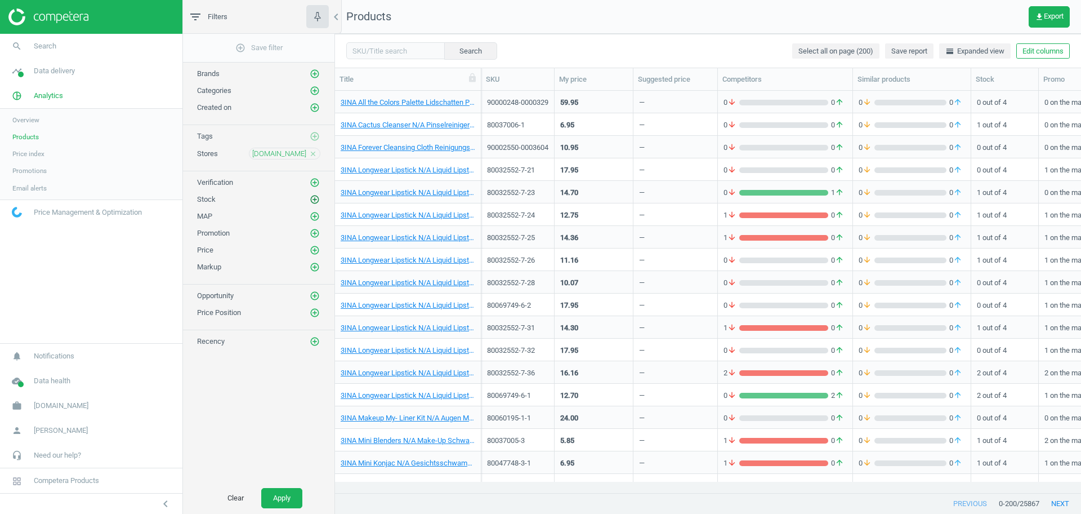
click at [314, 199] on icon "add_circle_outline" at bounding box center [315, 199] width 10 height 10
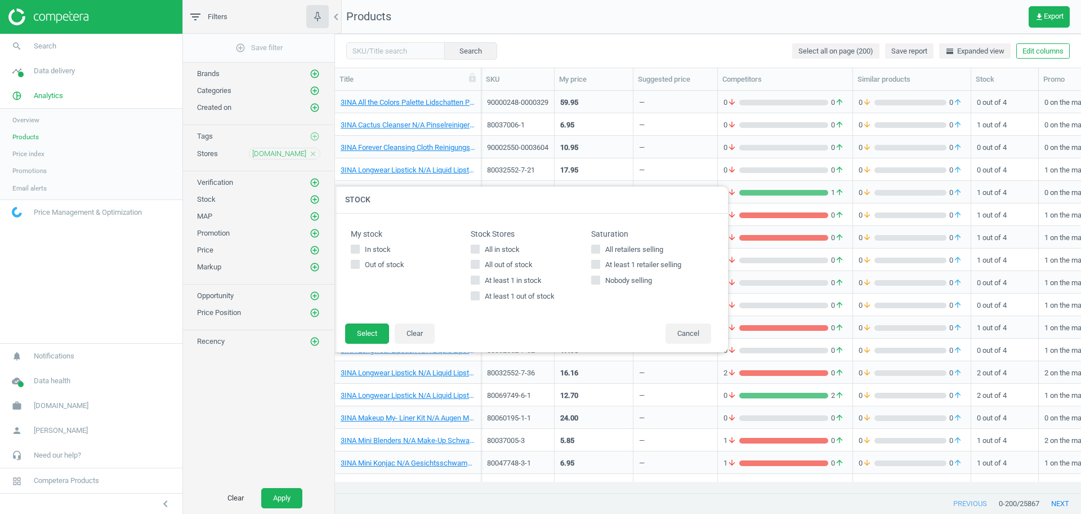
click at [500, 251] on span "All in stock" at bounding box center [502, 249] width 39 height 10
click at [479, 251] on input "All in stock" at bounding box center [475, 248] width 7 height 7
checkbox input "true"
click at [380, 326] on button "Select" at bounding box center [367, 333] width 44 height 20
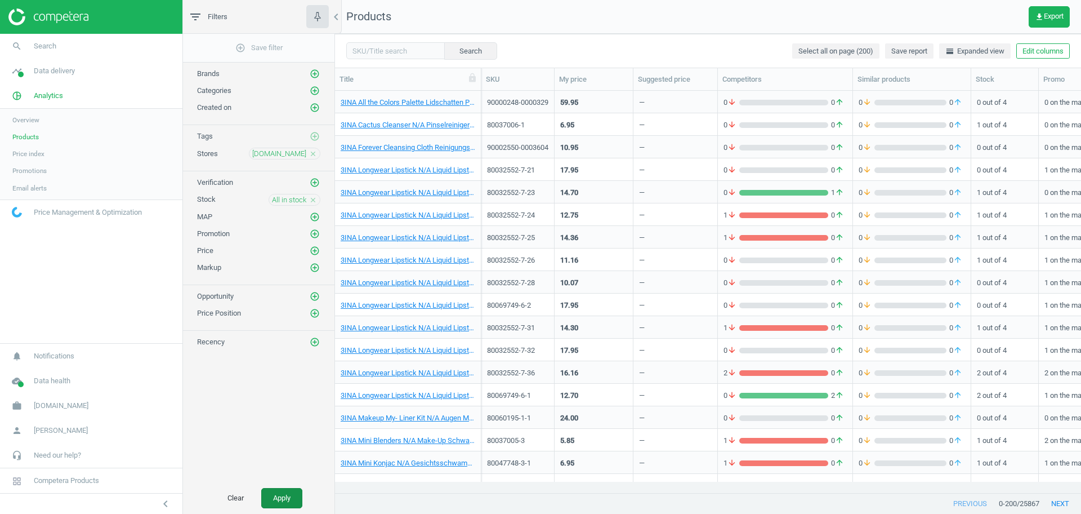
click at [289, 493] on button "Apply" at bounding box center [281, 498] width 41 height 20
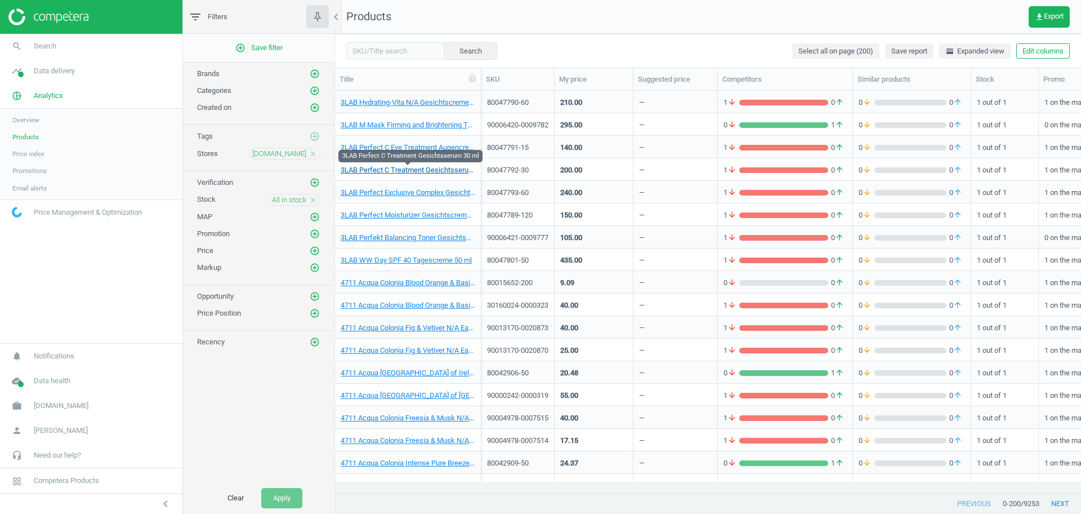
click at [396, 170] on link "3LAB Perfect C Treatment Gesichtsserum 30 ml" at bounding box center [408, 170] width 135 height 10
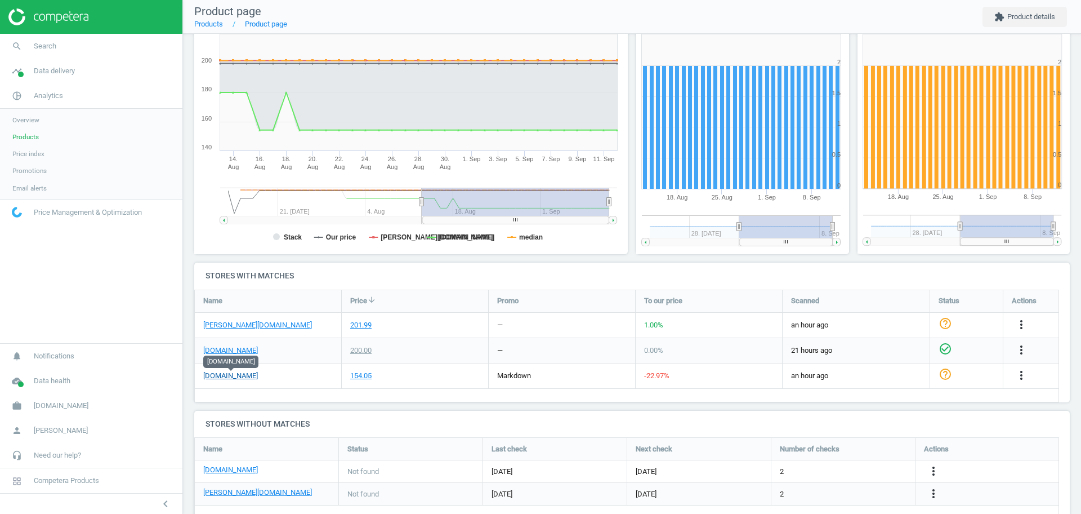
click at [223, 373] on link "[DOMAIN_NAME]" at bounding box center [230, 376] width 55 height 10
click at [23, 137] on span "Products" at bounding box center [25, 136] width 26 height 9
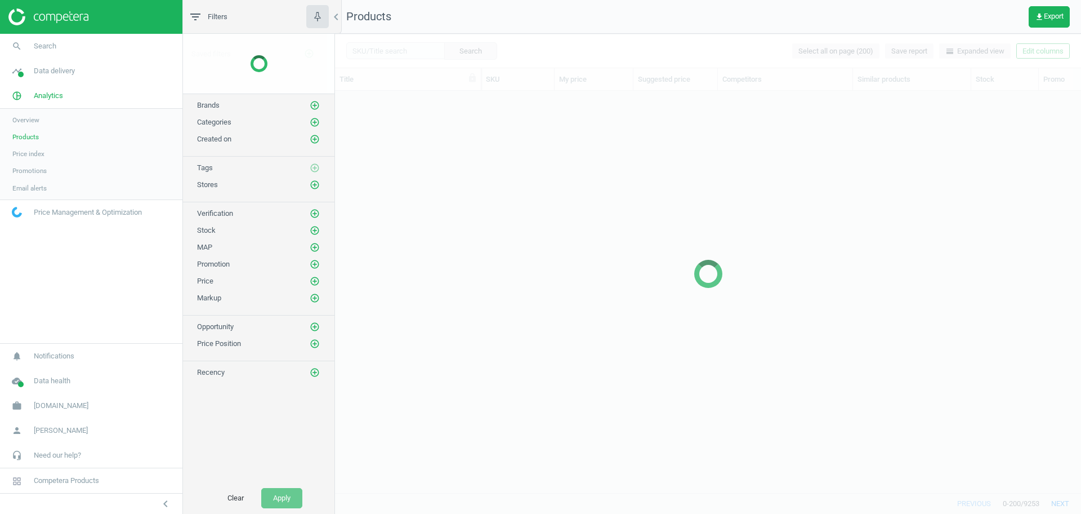
scroll to position [380, 736]
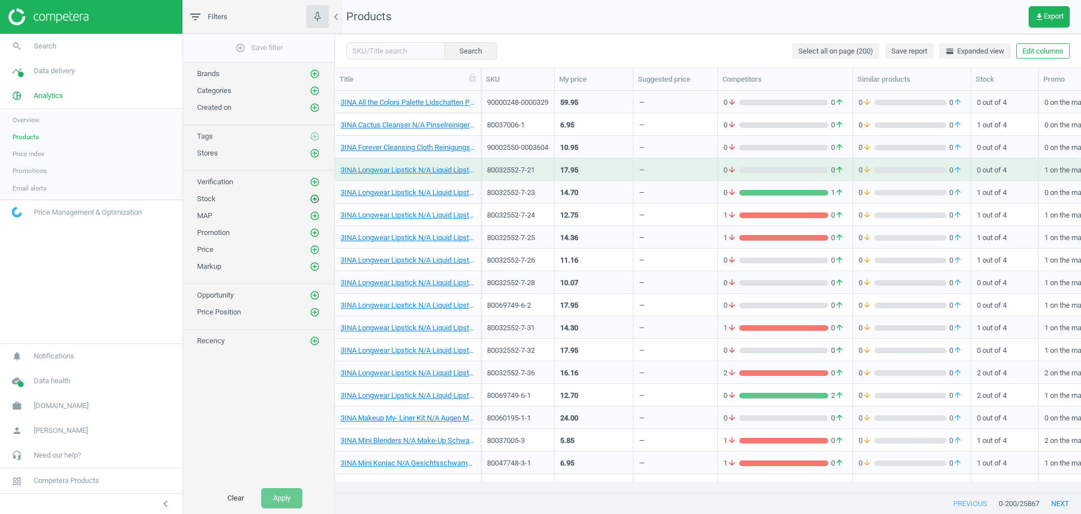
click at [315, 199] on icon "add_circle_outline" at bounding box center [315, 199] width 10 height 10
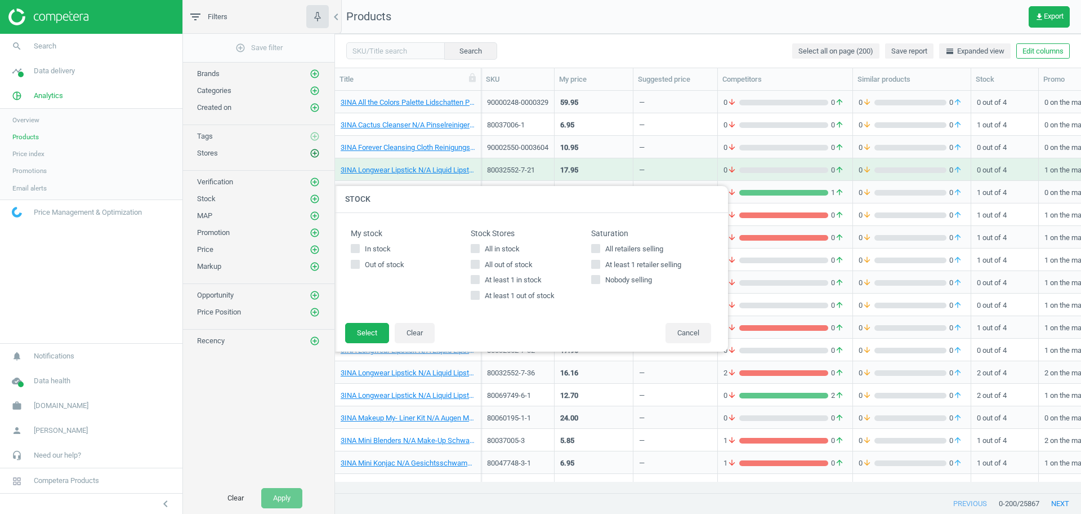
click at [316, 152] on icon "add_circle_outline" at bounding box center [315, 153] width 10 height 10
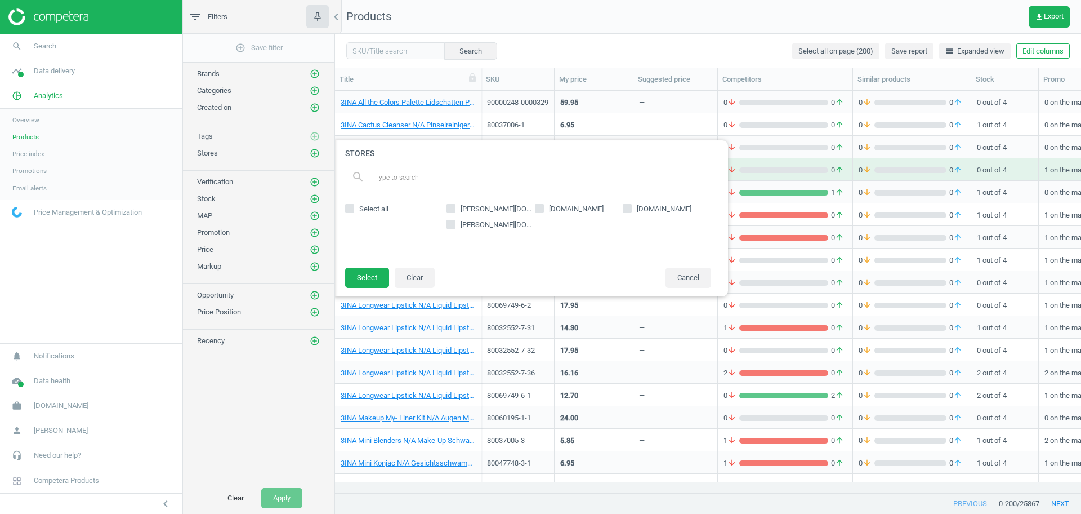
click at [545, 211] on label "[DOMAIN_NAME]" at bounding box center [579, 209] width 88 height 10
click at [543, 211] on input "[DOMAIN_NAME]" at bounding box center [539, 207] width 7 height 7
checkbox input "true"
click at [378, 278] on button "Select" at bounding box center [367, 278] width 44 height 20
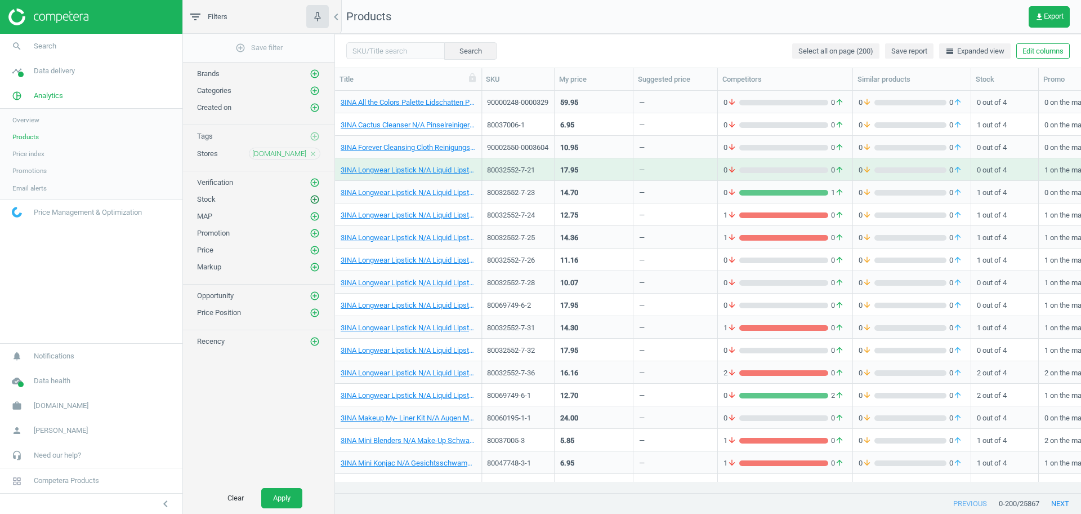
click at [315, 202] on icon "add_circle_outline" at bounding box center [315, 199] width 10 height 10
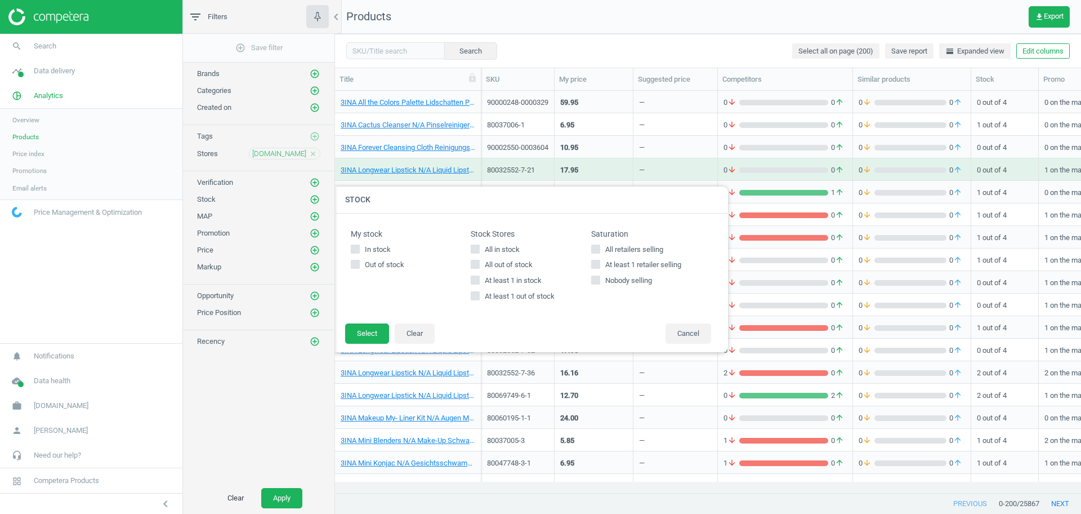
click at [513, 264] on span "All out of stock" at bounding box center [509, 265] width 52 height 10
click at [479, 264] on input "All out of stock" at bounding box center [475, 264] width 7 height 7
checkbox input "true"
click at [366, 329] on button "Select" at bounding box center [367, 333] width 44 height 20
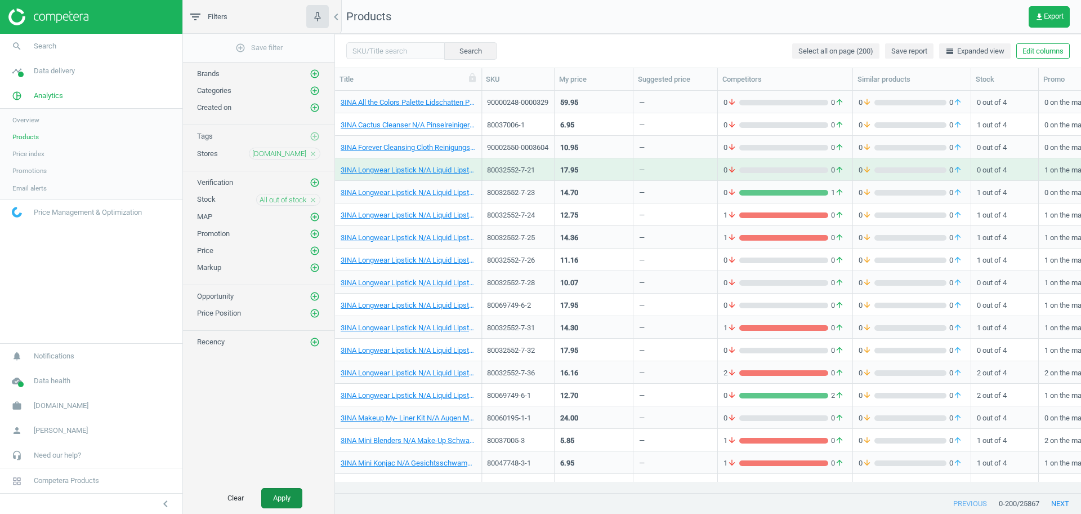
click at [287, 493] on button "Apply" at bounding box center [281, 498] width 41 height 20
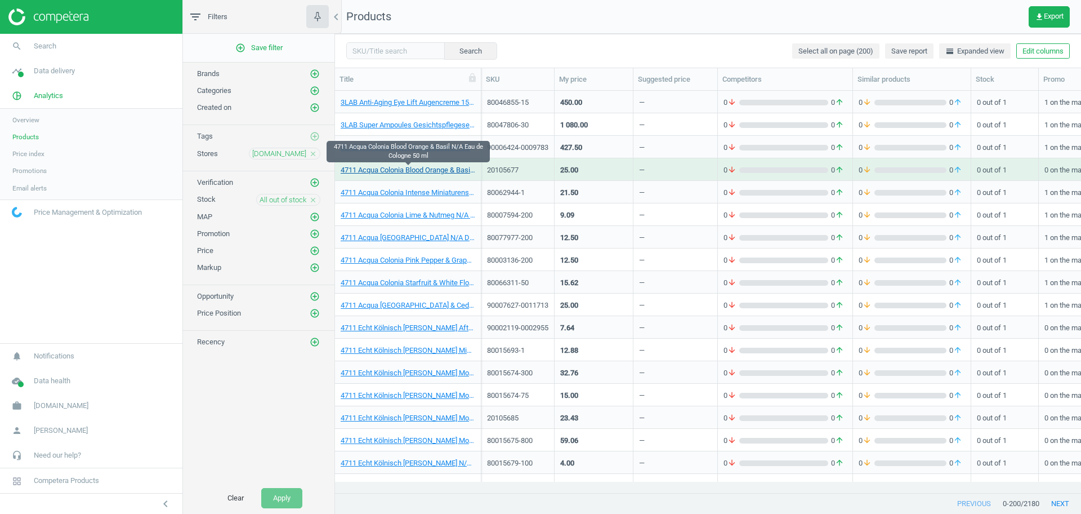
click at [420, 174] on link "4711 Acqua Colonia Blood Orange & Basil N/A Eau de Cologne 50 ml" at bounding box center [408, 170] width 135 height 10
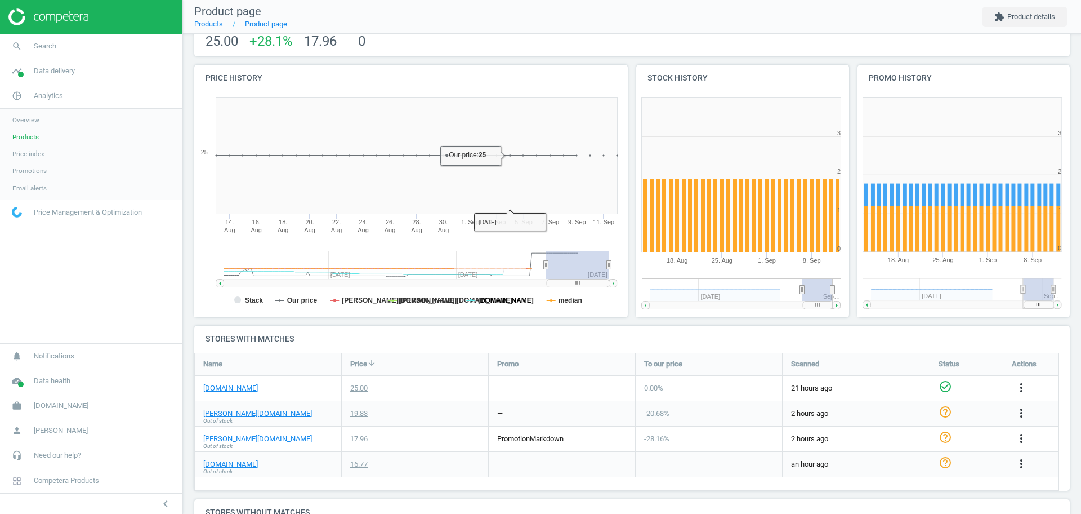
scroll to position [90, 0]
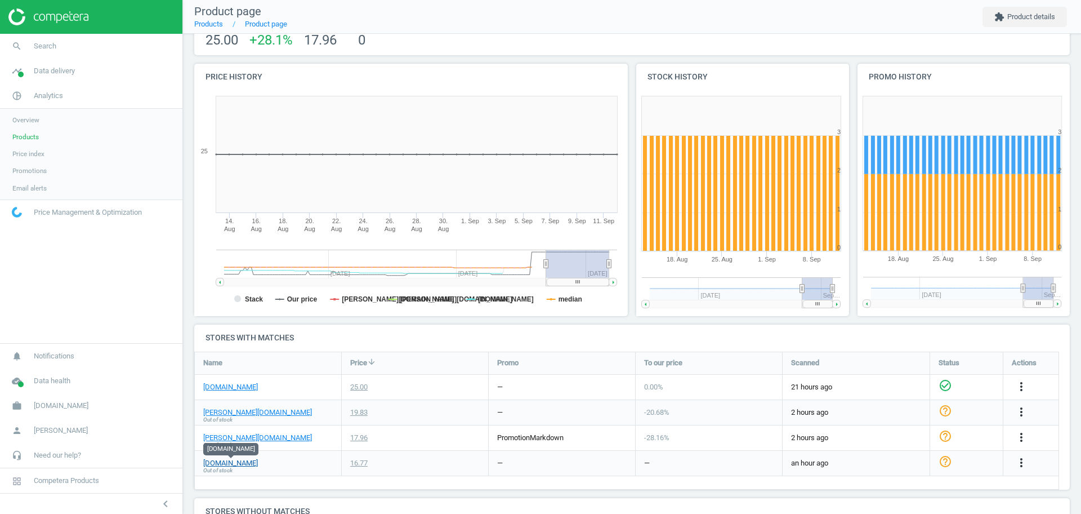
click at [223, 462] on link "[DOMAIN_NAME]" at bounding box center [230, 463] width 55 height 10
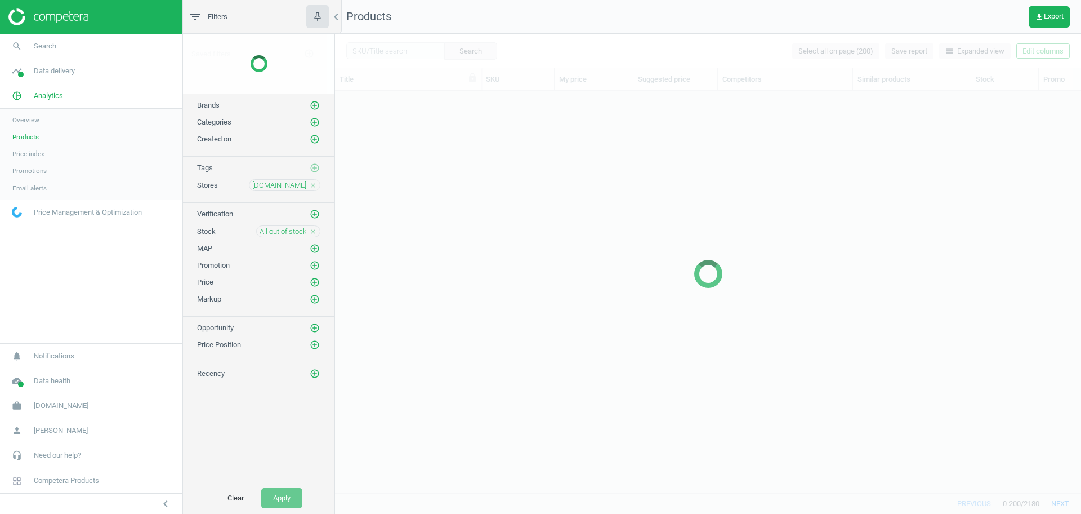
scroll to position [380, 736]
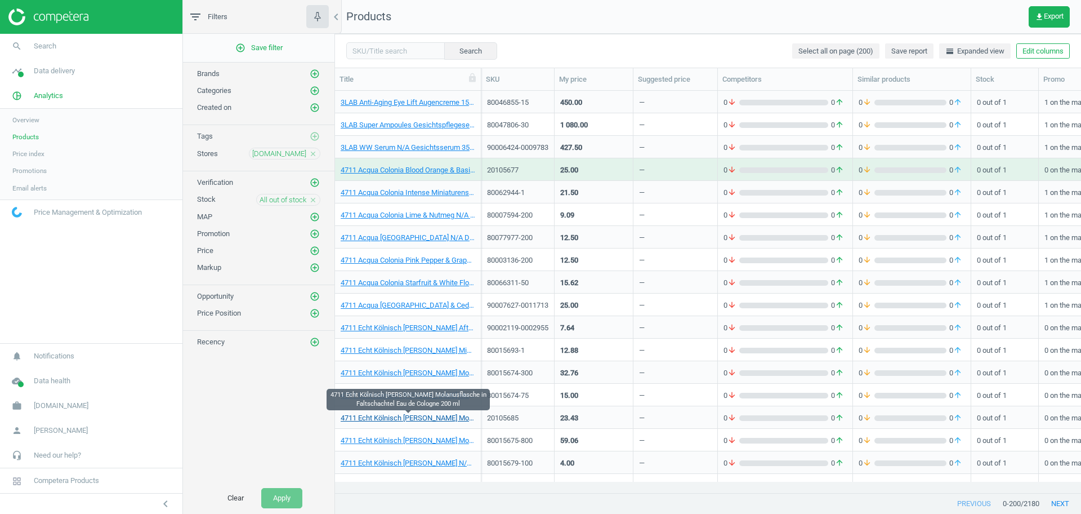
click at [433, 419] on link "4711 Echt Kölnisch Wasser Molanusflasche in Faltschachtel Eau de Cologne 200 ml" at bounding box center [408, 418] width 135 height 10
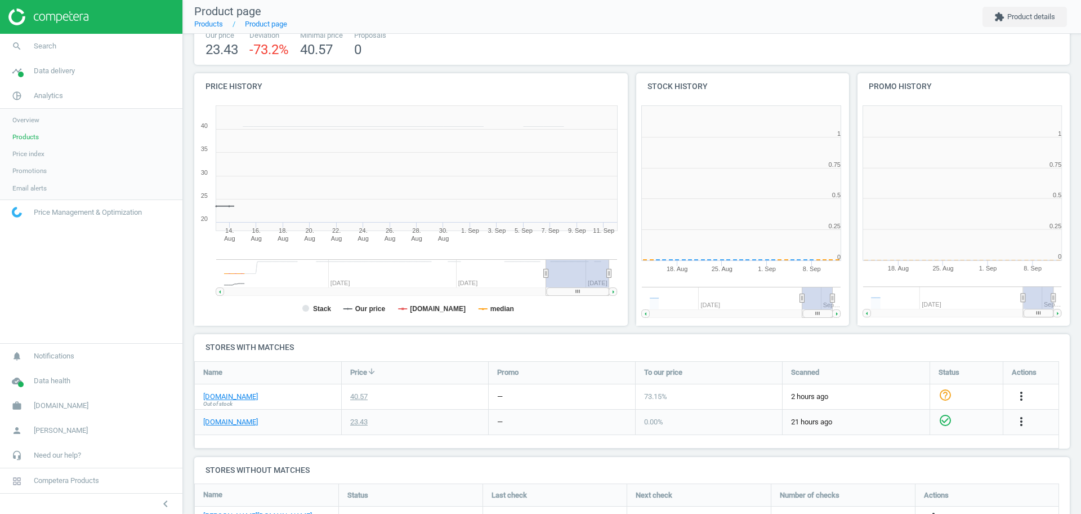
scroll to position [247, 450]
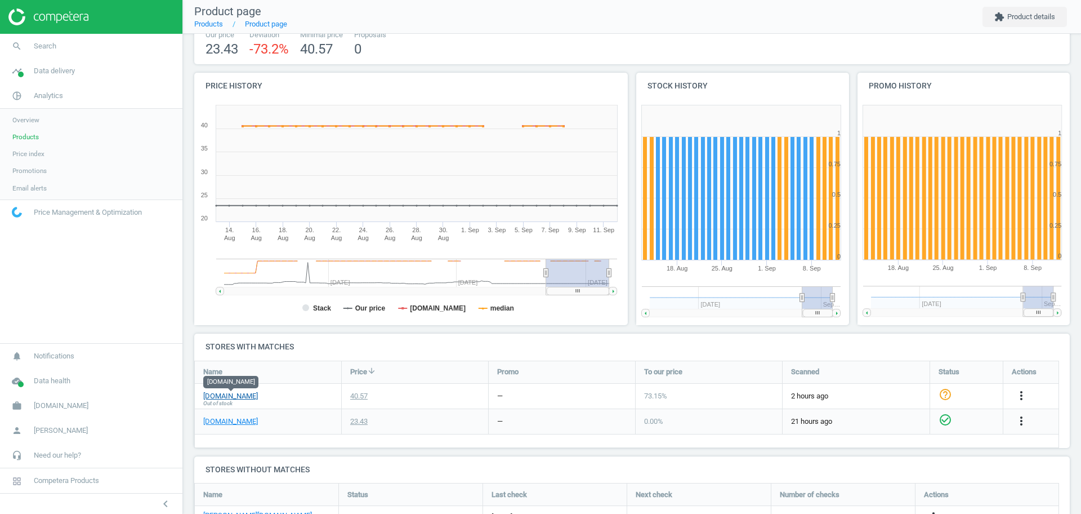
click at [231, 397] on link "[DOMAIN_NAME]" at bounding box center [230, 396] width 55 height 10
